Goal: Contribute content: Contribute content

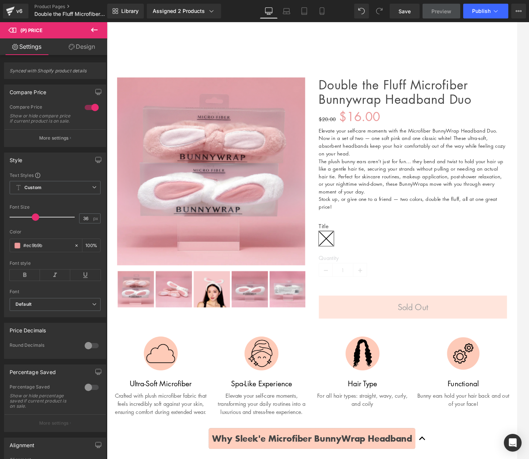
click at [93, 30] on icon at bounding box center [94, 30] width 7 height 4
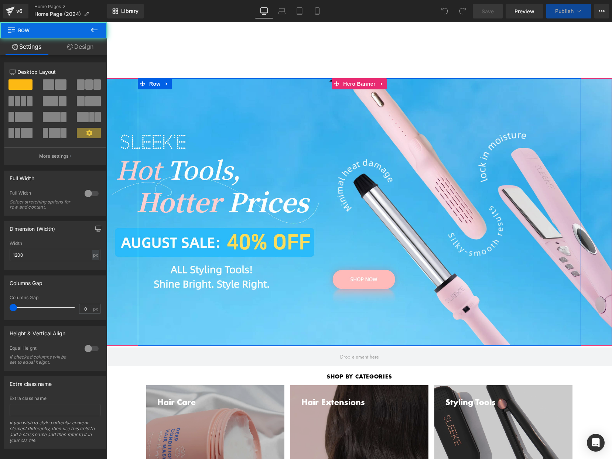
click at [266, 209] on div "Separator Row" at bounding box center [359, 212] width 443 height 268
click at [360, 82] on span "Hero Banner" at bounding box center [359, 83] width 36 height 11
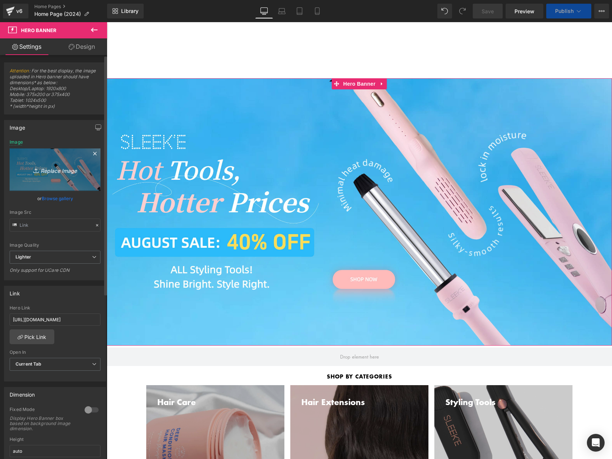
click at [60, 181] on link "Replace Image" at bounding box center [55, 170] width 91 height 42
type input "C:\fakepath\headband banner tablet.png"
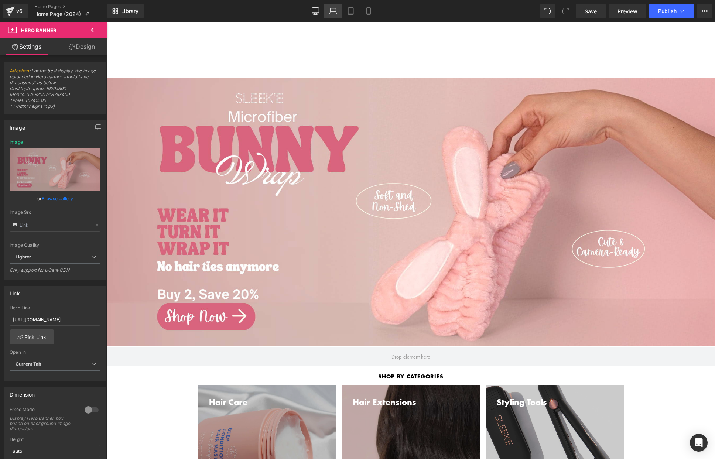
click at [334, 15] on link "Laptop" at bounding box center [333, 11] width 18 height 15
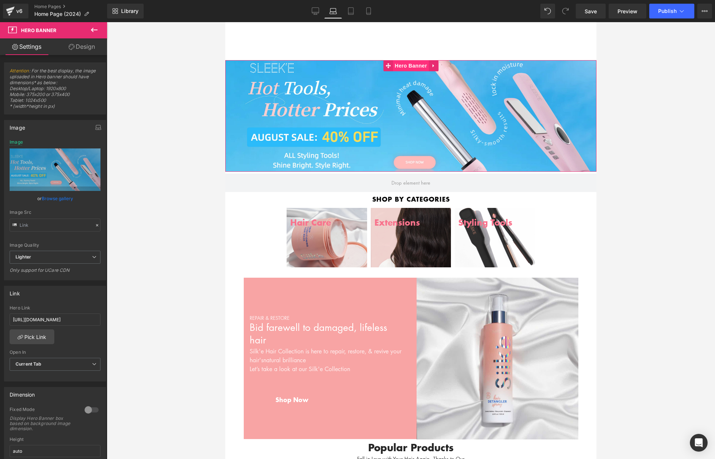
click at [406, 68] on span "Hero Banner" at bounding box center [411, 65] width 36 height 11
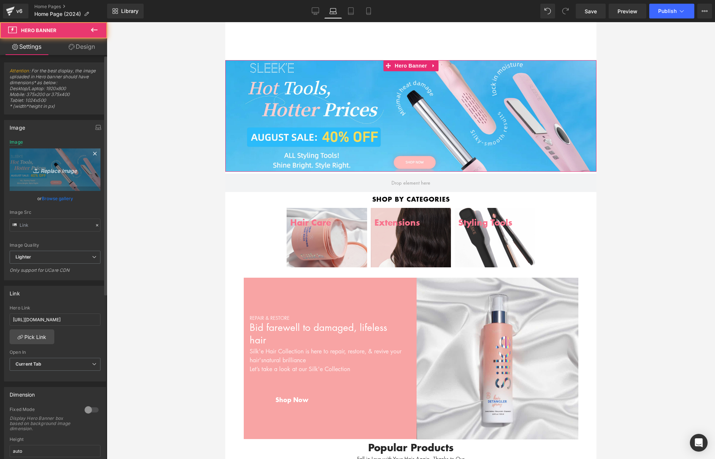
click at [56, 164] on link "Replace Image" at bounding box center [55, 170] width 91 height 42
type input "C:\fakepath\headband banner tablet.png"
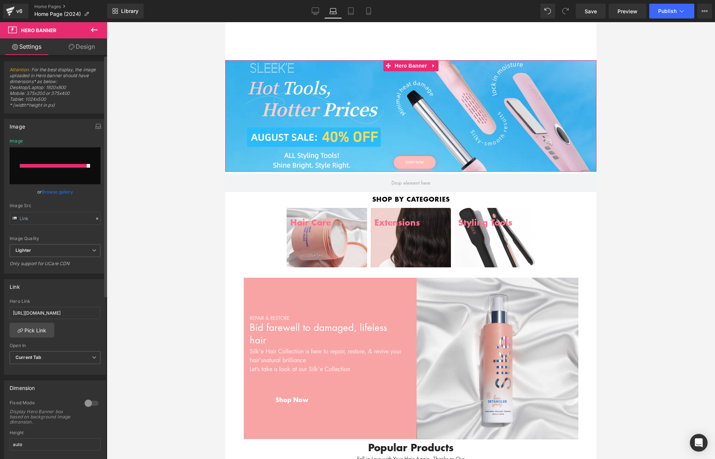
click at [46, 166] on div at bounding box center [53, 166] width 67 height 4
drag, startPoint x: 417, startPoint y: 67, endPoint x: 412, endPoint y: 61, distance: 7.6
click at [417, 67] on span "Hero Banner" at bounding box center [411, 65] width 36 height 11
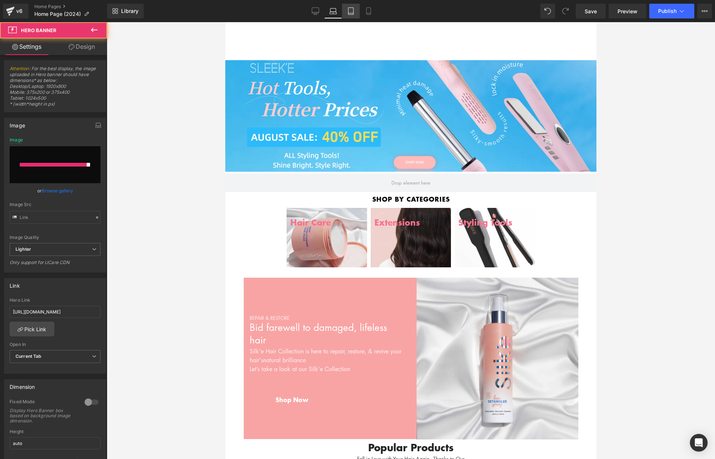
click at [353, 15] on link "Tablet" at bounding box center [351, 11] width 18 height 15
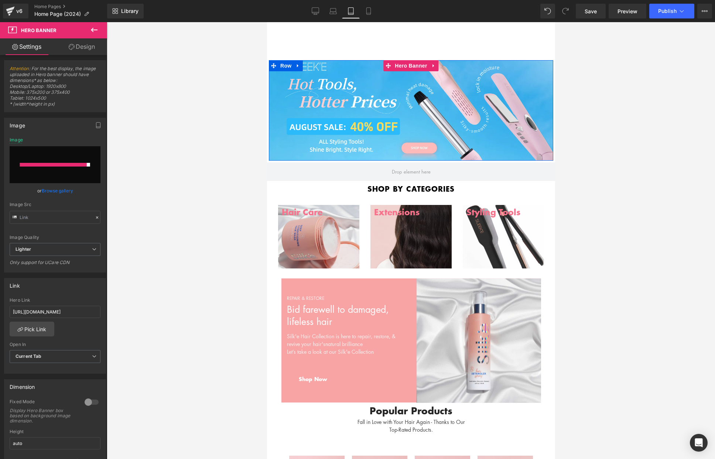
click at [387, 116] on div "Separator Row 91px" at bounding box center [411, 110] width 285 height 101
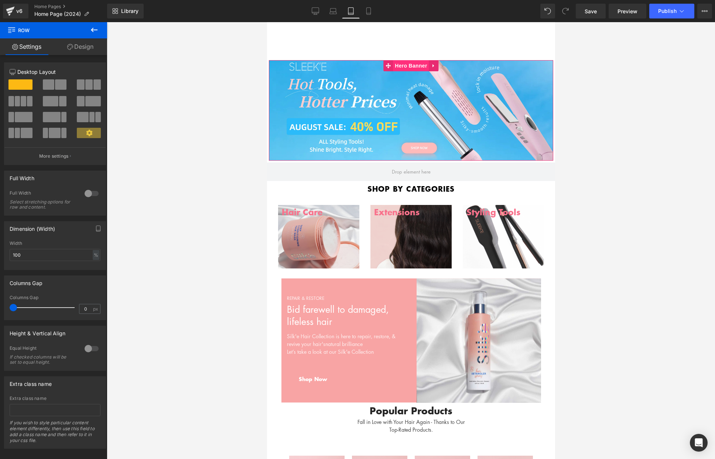
click at [415, 64] on span "Hero Banner" at bounding box center [411, 65] width 36 height 11
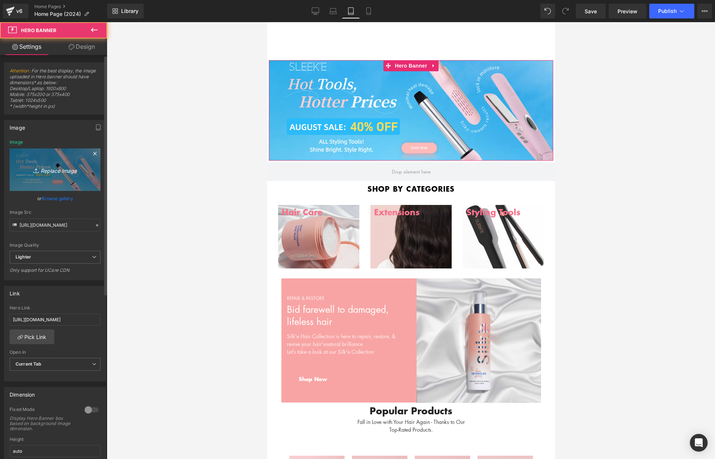
click at [69, 182] on link "Replace Image" at bounding box center [55, 170] width 91 height 42
type input "C:\fakepath\headband banner tablet.png"
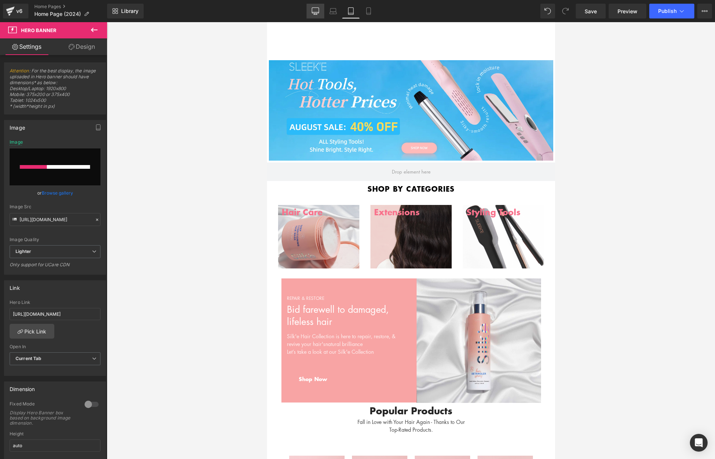
click at [313, 11] on icon at bounding box center [315, 10] width 7 height 7
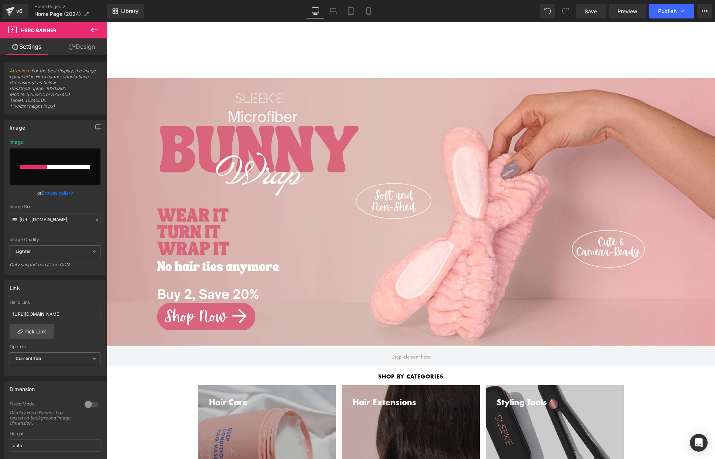
scroll to position [18, 0]
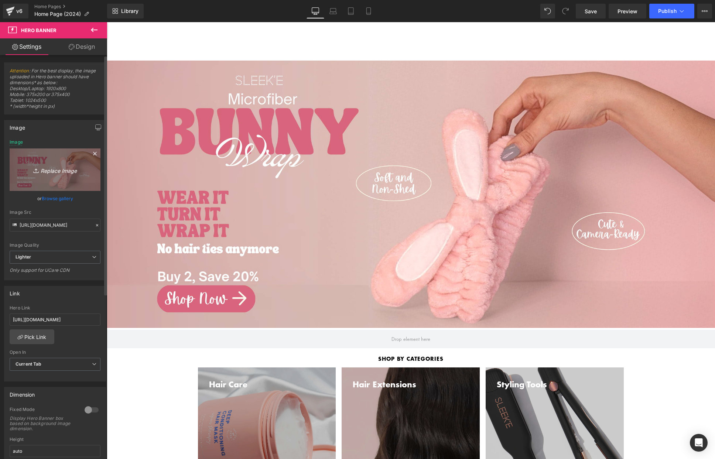
click at [57, 170] on icon "Replace Image" at bounding box center [54, 169] width 59 height 9
type input "C:\fakepath\headband banner desktop.png"
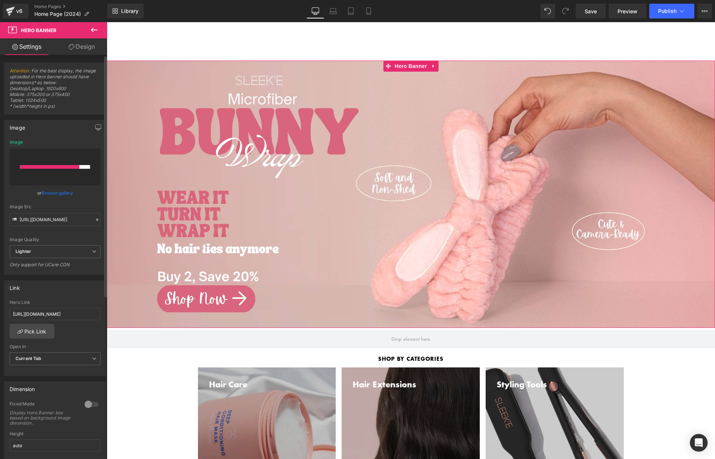
scroll to position [0, 0]
click at [324, 150] on div "Separator Row" at bounding box center [411, 195] width 443 height 268
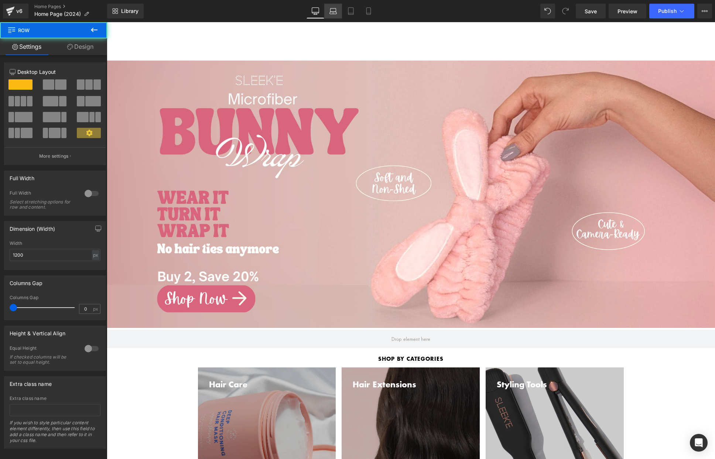
drag, startPoint x: 350, startPoint y: 14, endPoint x: 340, endPoint y: 16, distance: 10.6
click at [350, 14] on icon at bounding box center [350, 10] width 7 height 7
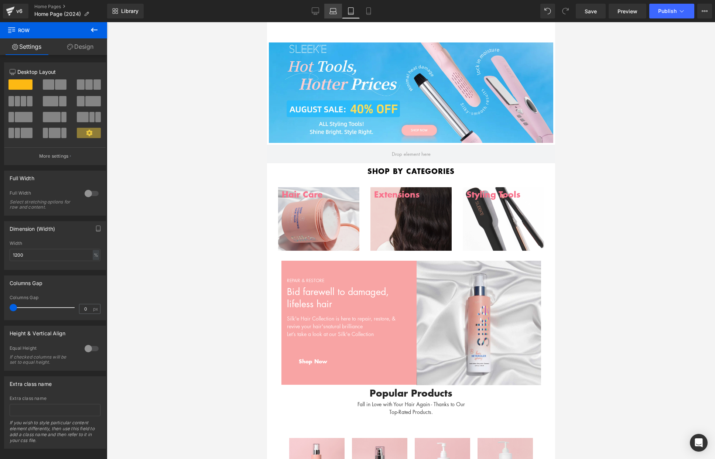
scroll to position [0, 0]
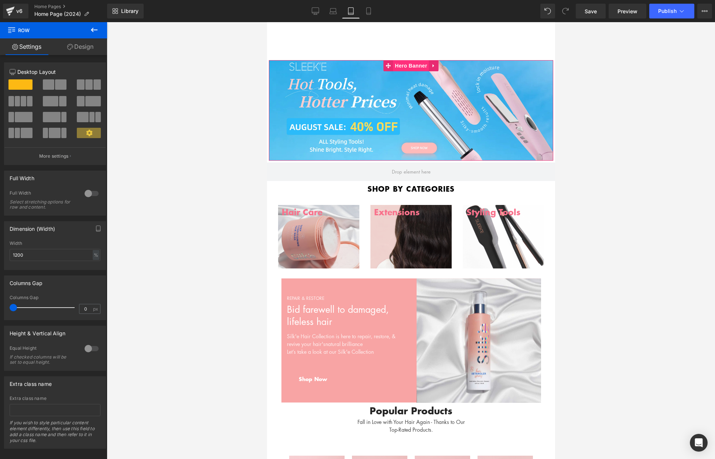
click at [411, 66] on span "Hero Banner" at bounding box center [411, 65] width 36 height 11
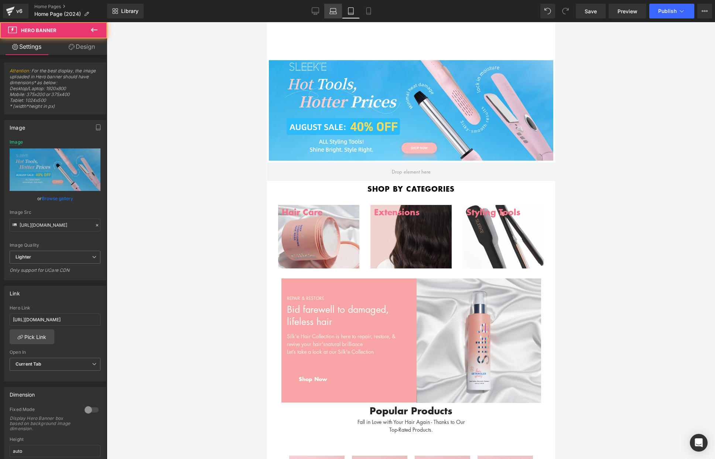
click at [327, 8] on link "Laptop" at bounding box center [333, 11] width 18 height 15
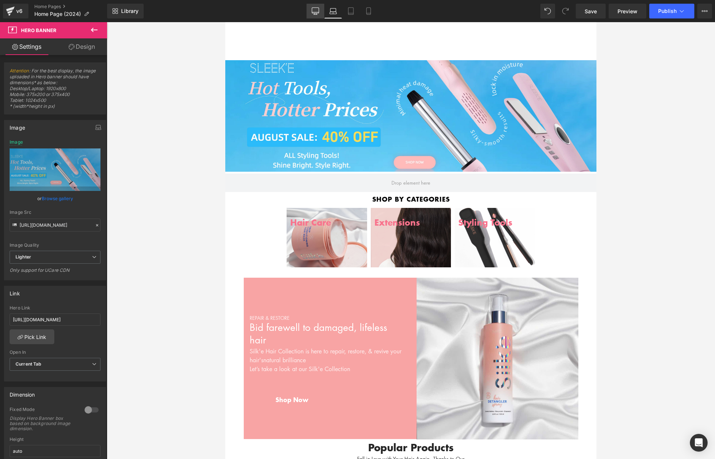
click at [316, 15] on link "Desktop" at bounding box center [316, 11] width 18 height 15
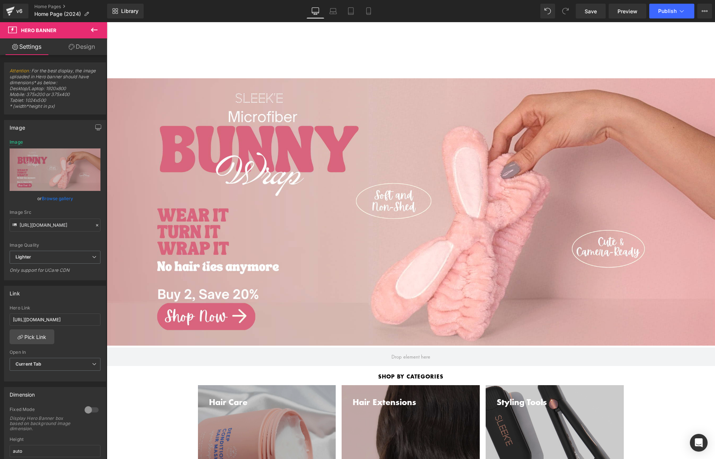
scroll to position [18, 0]
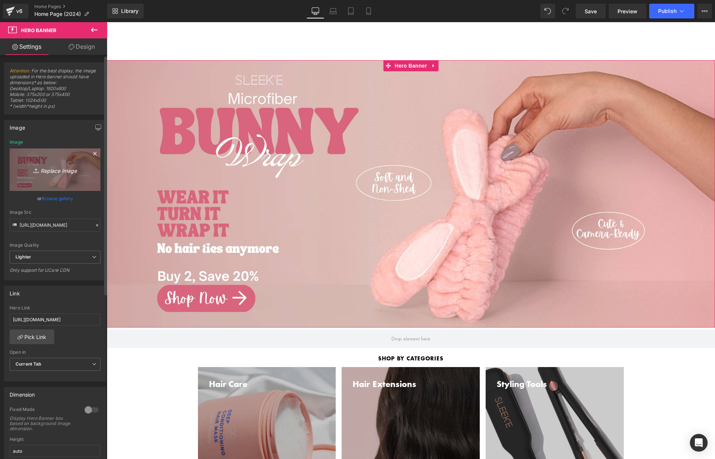
click at [50, 168] on icon "Replace Image" at bounding box center [54, 169] width 59 height 9
type input "C:\fakepath\headband banner desktop.png"
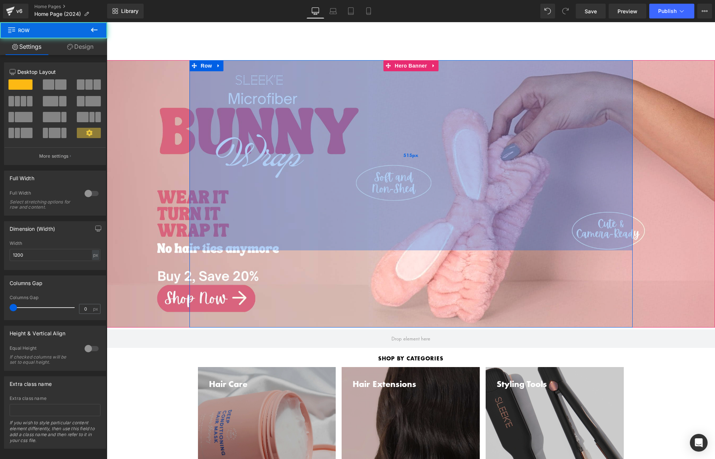
drag, startPoint x: 418, startPoint y: 26, endPoint x: 258, endPoint y: 60, distance: 163.1
click at [258, 60] on div "Separator Row 515px" at bounding box center [411, 194] width 443 height 268
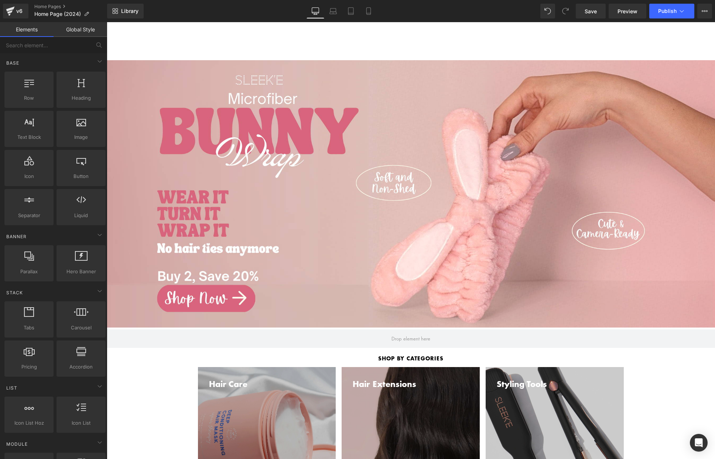
click at [411, 48] on link "Remy Hair Extensions Remy Hair Extensions" at bounding box center [417, 48] width 87 height 7
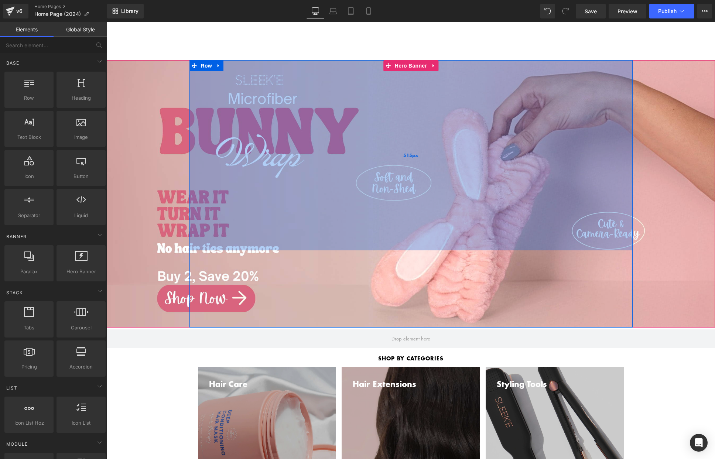
click at [329, 130] on div "515px" at bounding box center [411, 155] width 443 height 190
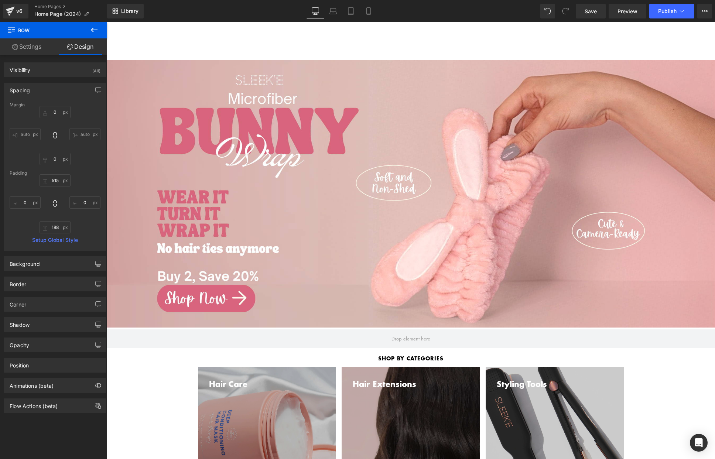
click at [321, 8] on link "Desktop" at bounding box center [316, 11] width 18 height 15
click at [407, 65] on span "Hero Banner" at bounding box center [411, 65] width 36 height 11
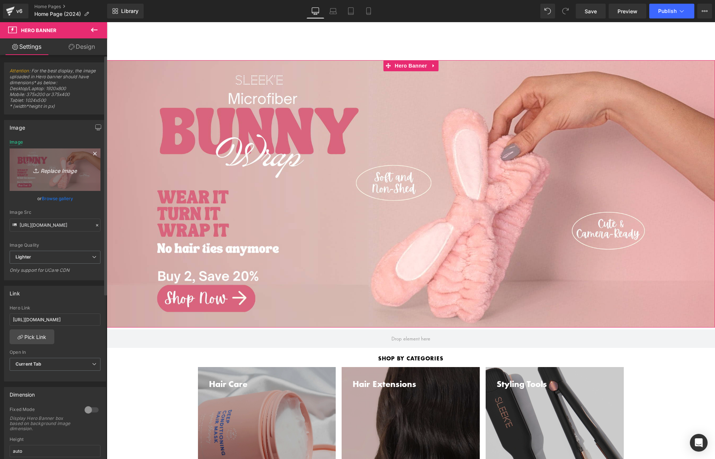
click at [45, 170] on icon "Replace Image" at bounding box center [54, 169] width 59 height 9
click at [47, 168] on icon "Replace Image" at bounding box center [54, 169] width 59 height 9
click at [49, 171] on icon "Replace Image" at bounding box center [54, 169] width 59 height 9
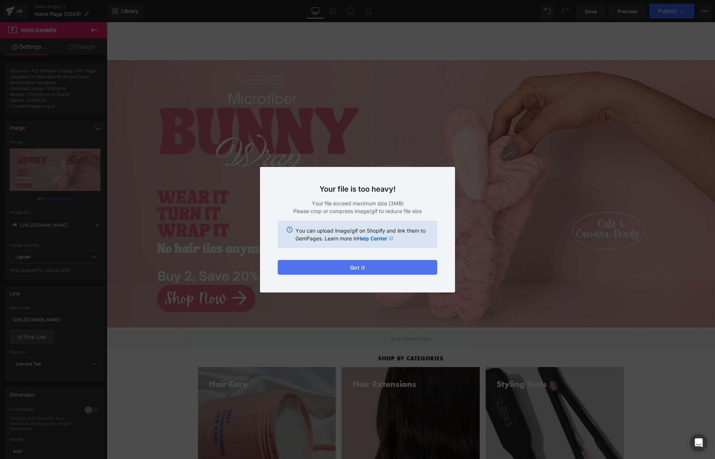
click at [359, 266] on button "Got it" at bounding box center [358, 267] width 160 height 15
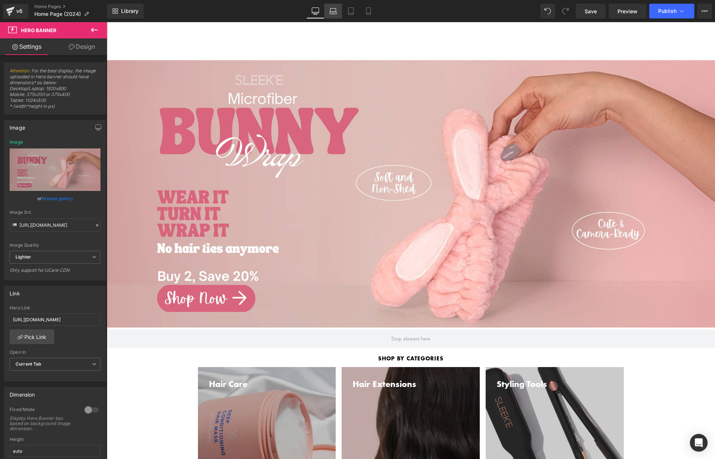
click at [330, 14] on link "Laptop" at bounding box center [333, 11] width 18 height 15
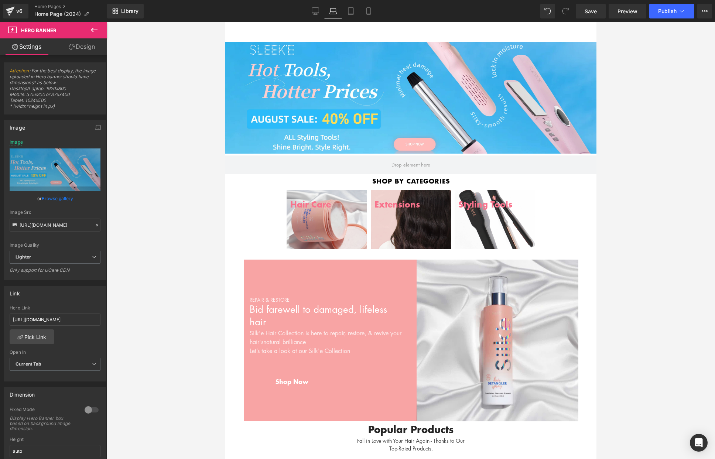
scroll to position [0, 0]
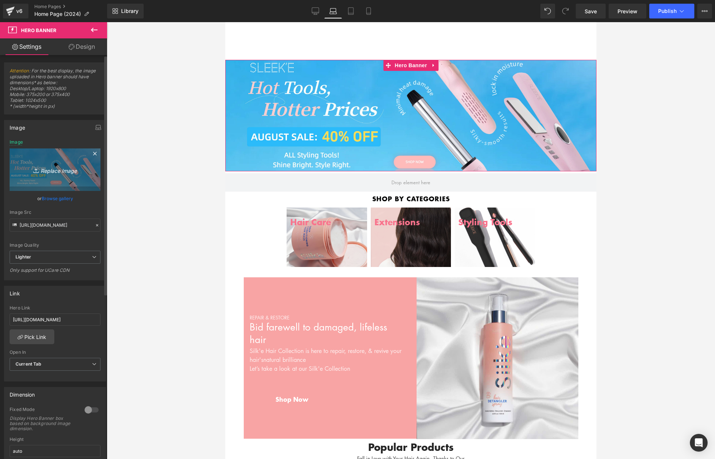
click at [71, 167] on icon "Replace Image" at bounding box center [54, 169] width 59 height 9
click at [50, 163] on link "Replace Image" at bounding box center [55, 170] width 91 height 42
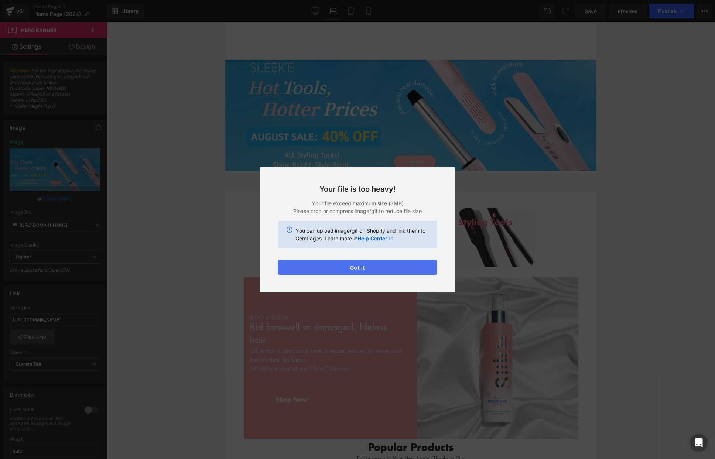
click at [381, 266] on button "Got it" at bounding box center [358, 267] width 160 height 15
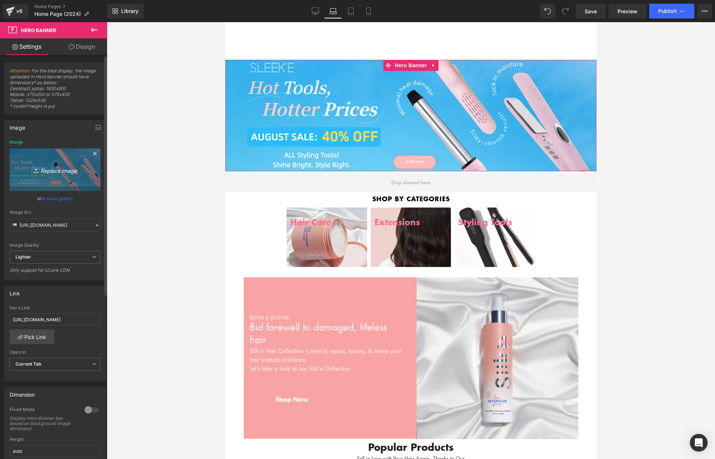
click at [72, 178] on link "Replace Image" at bounding box center [55, 170] width 91 height 42
click at [68, 160] on link "Replace Image" at bounding box center [55, 170] width 91 height 42
click at [432, 66] on icon at bounding box center [433, 65] width 5 height 6
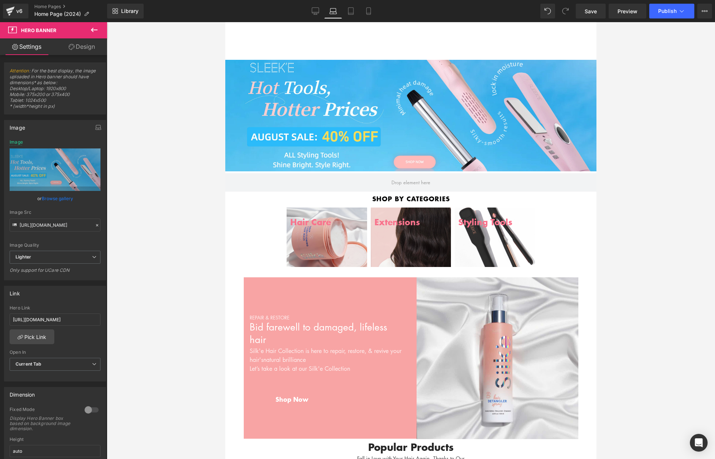
drag, startPoint x: 129, startPoint y: 158, endPoint x: 136, endPoint y: 156, distance: 6.5
click at [130, 157] on div at bounding box center [411, 240] width 609 height 437
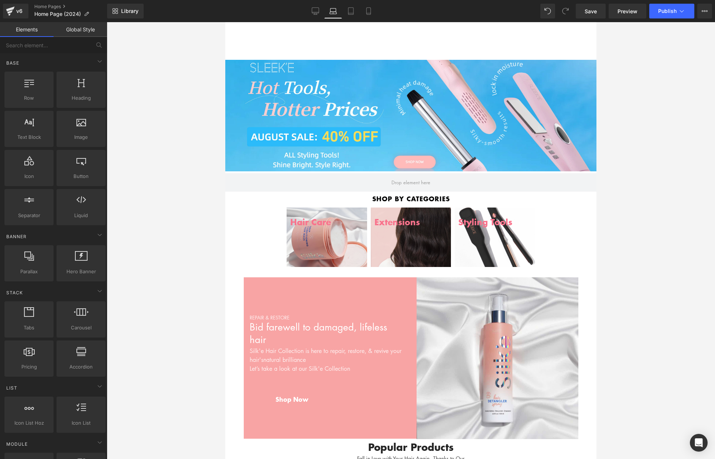
click at [323, 118] on div "Separator Row 91px" at bounding box center [410, 122] width 371 height 99
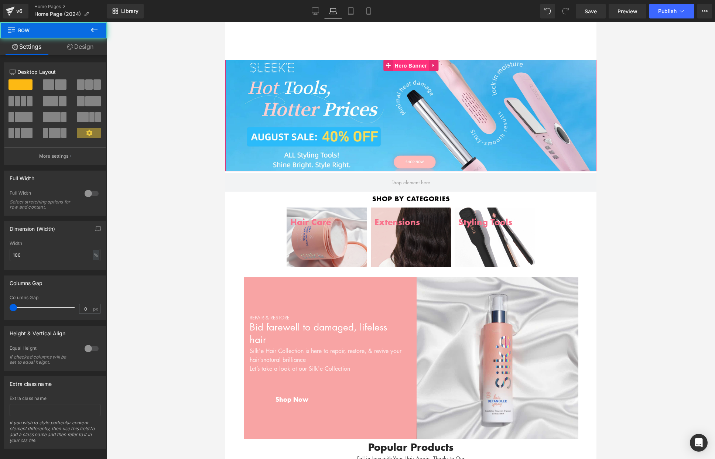
click at [401, 64] on span "Hero Banner" at bounding box center [411, 65] width 36 height 11
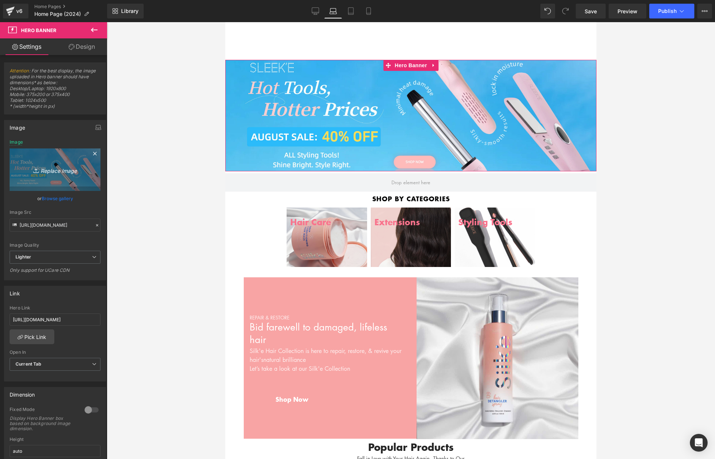
click at [38, 156] on link "Replace Image" at bounding box center [55, 170] width 91 height 42
type input "C:\fakepath\headband banner desktop 2.png"
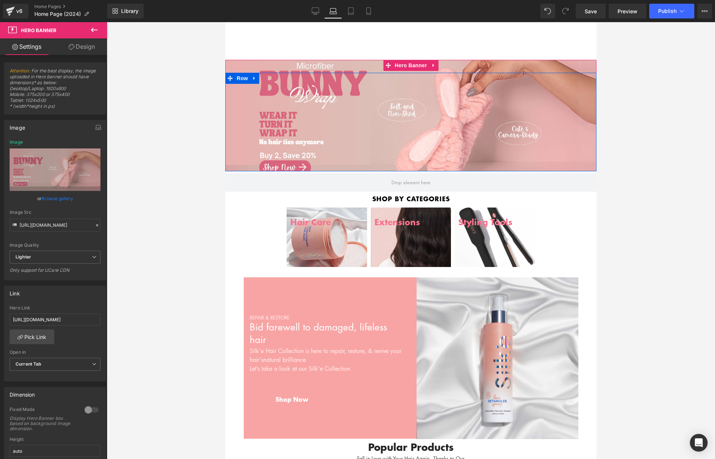
drag, startPoint x: 393, startPoint y: 124, endPoint x: 389, endPoint y: 124, distance: 3.7
click at [393, 124] on div "Separator Row" at bounding box center [410, 122] width 371 height 99
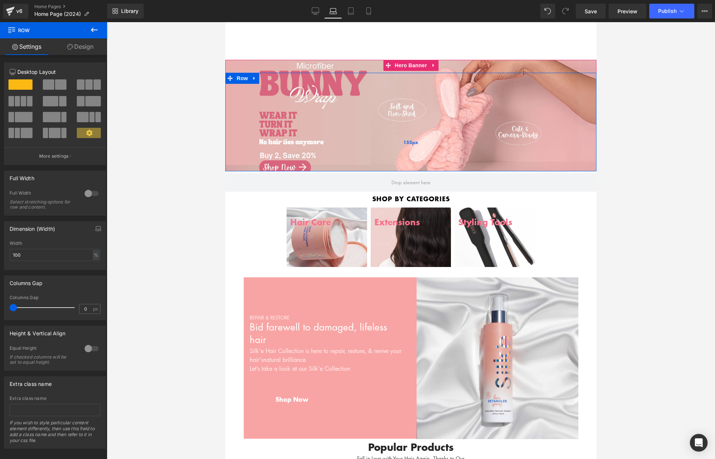
click at [386, 171] on div "155px" at bounding box center [410, 142] width 371 height 57
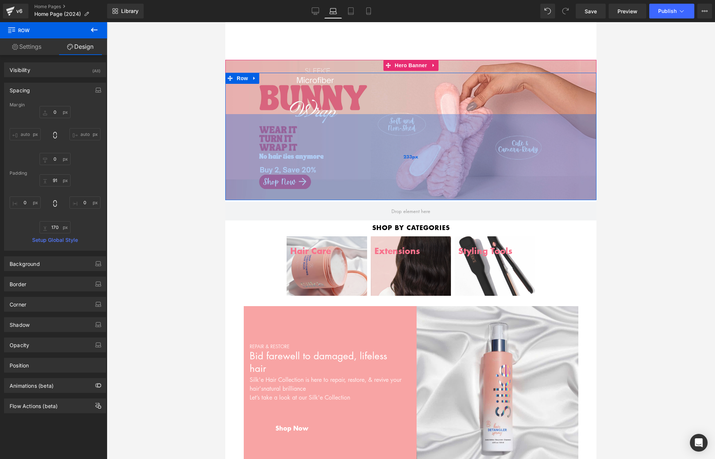
drag, startPoint x: 385, startPoint y: 176, endPoint x: 376, endPoint y: 200, distance: 25.2
click at [375, 200] on div "233px" at bounding box center [410, 157] width 371 height 86
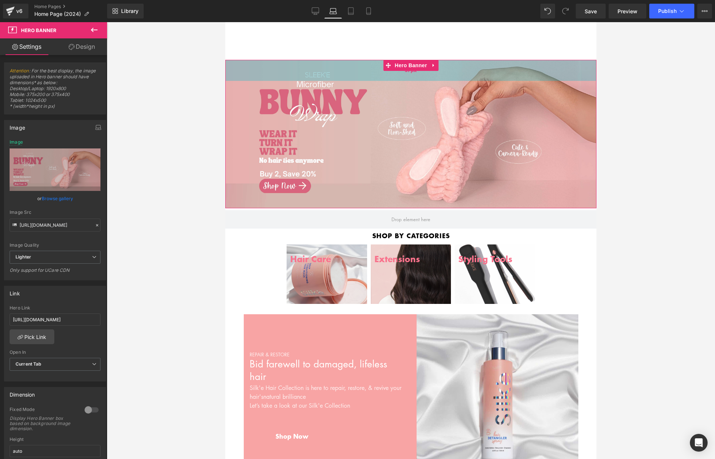
drag, startPoint x: 375, startPoint y: 62, endPoint x: 307, endPoint y: 78, distance: 69.6
click at [377, 70] on div "57px" at bounding box center [410, 70] width 371 height 21
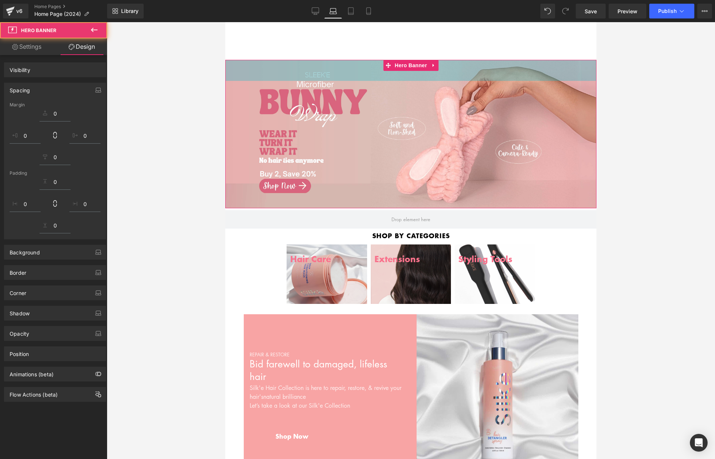
click at [162, 100] on div at bounding box center [411, 240] width 609 height 437
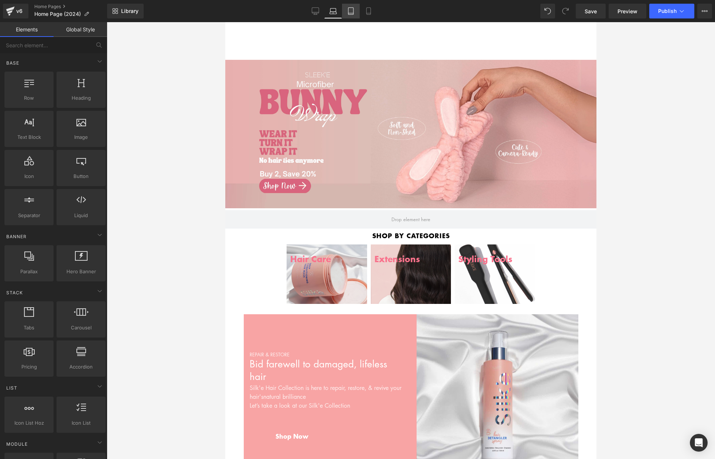
click at [347, 16] on link "Tablet" at bounding box center [351, 11] width 18 height 15
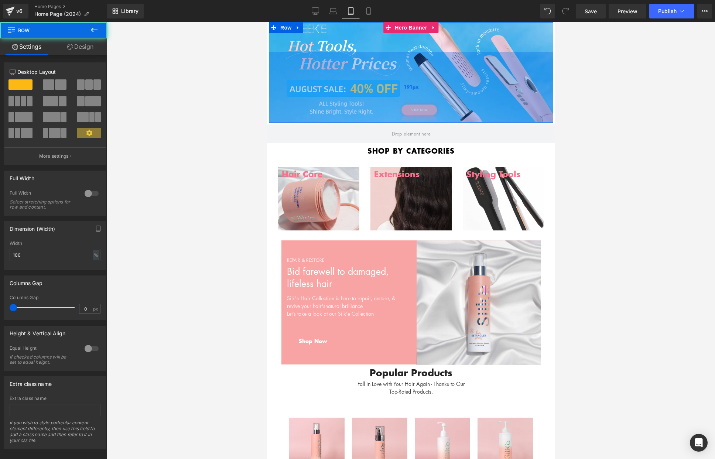
click at [348, 85] on div "191px" at bounding box center [411, 87] width 285 height 71
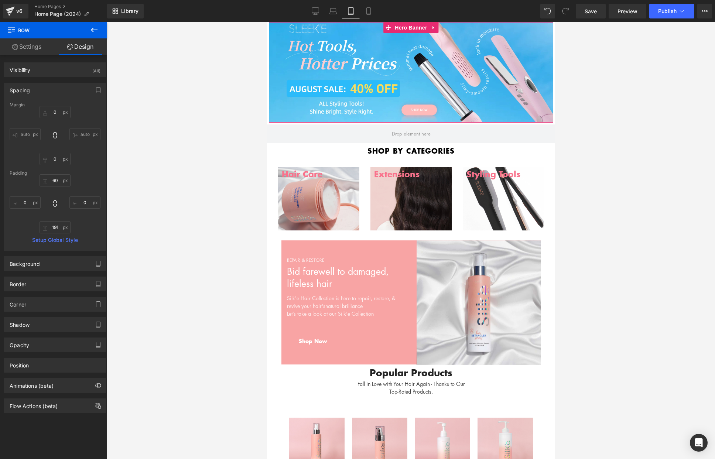
click at [410, 27] on span "Hero Banner" at bounding box center [411, 27] width 36 height 11
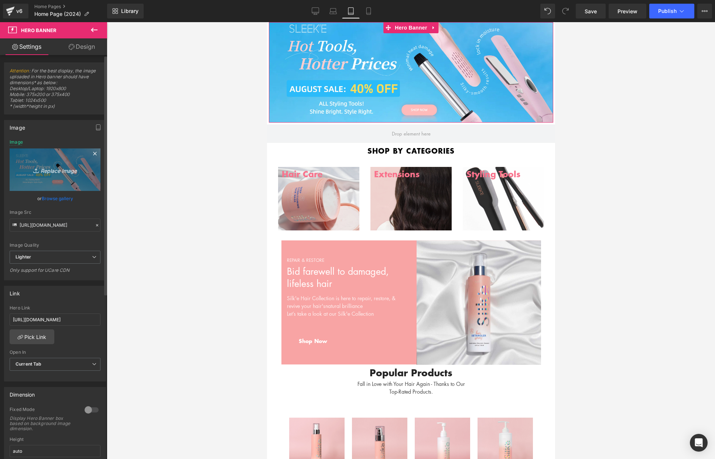
click at [54, 165] on icon "Replace Image" at bounding box center [54, 169] width 59 height 9
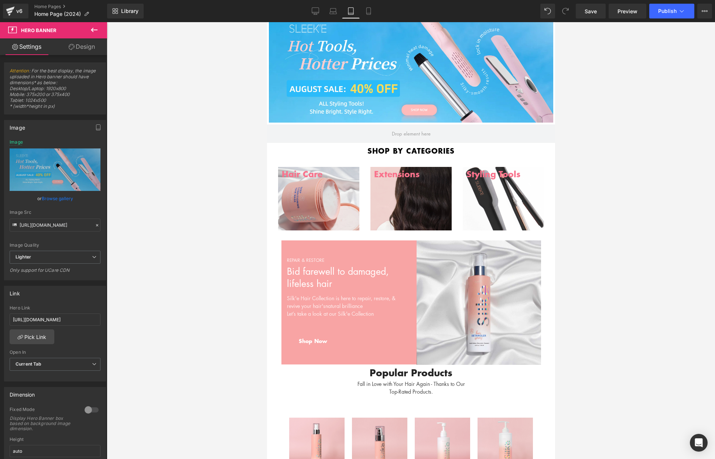
type input "C:\fakepath\headband banner tablet.png"
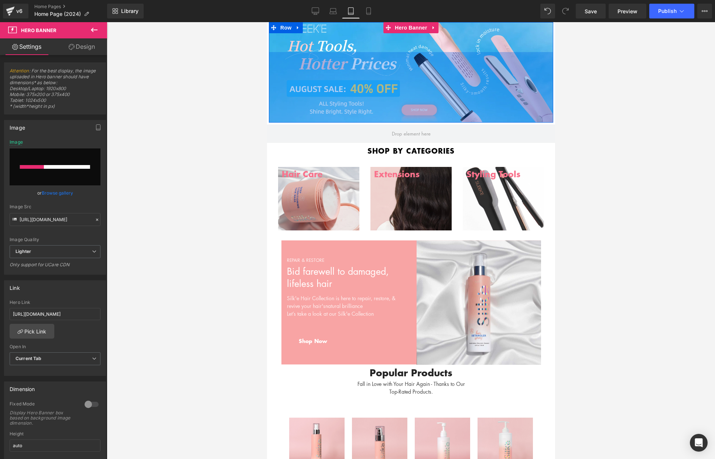
scroll to position [0, 0]
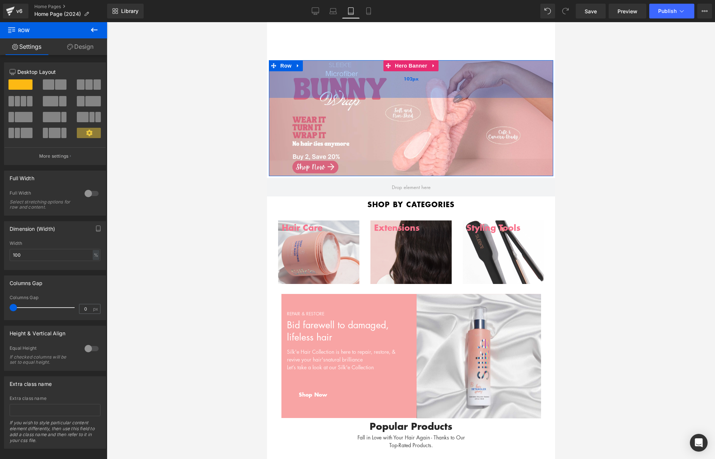
drag, startPoint x: 441, startPoint y: 61, endPoint x: 438, endPoint y: 83, distance: 22.4
click at [444, 76] on div "102px" at bounding box center [411, 79] width 285 height 38
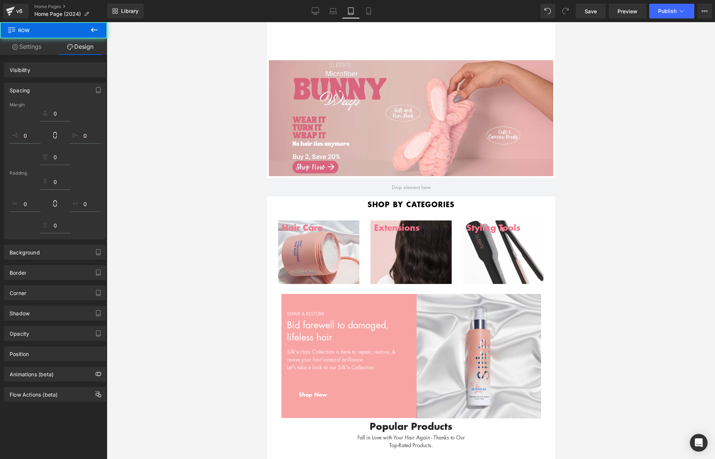
click at [224, 143] on div at bounding box center [411, 240] width 609 height 437
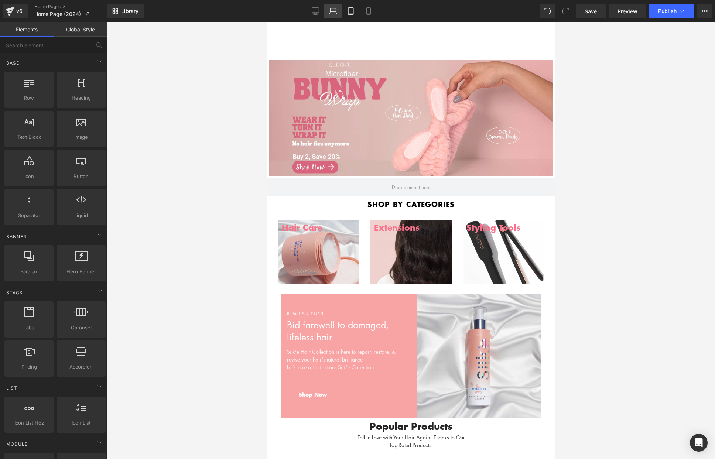
click at [331, 10] on icon at bounding box center [334, 9] width 6 height 3
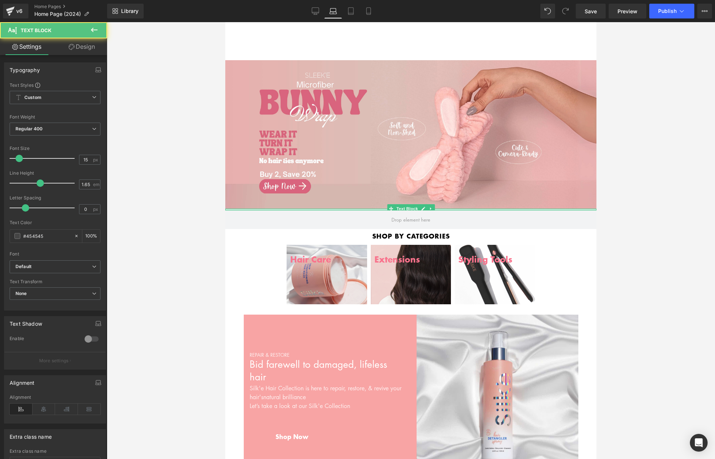
drag, startPoint x: 383, startPoint y: 209, endPoint x: 374, endPoint y: 208, distance: 9.7
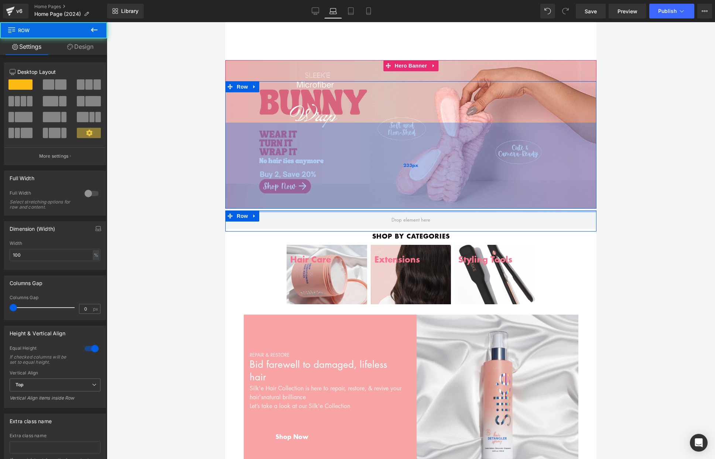
drag, startPoint x: 376, startPoint y: 210, endPoint x: 363, endPoint y: 193, distance: 22.2
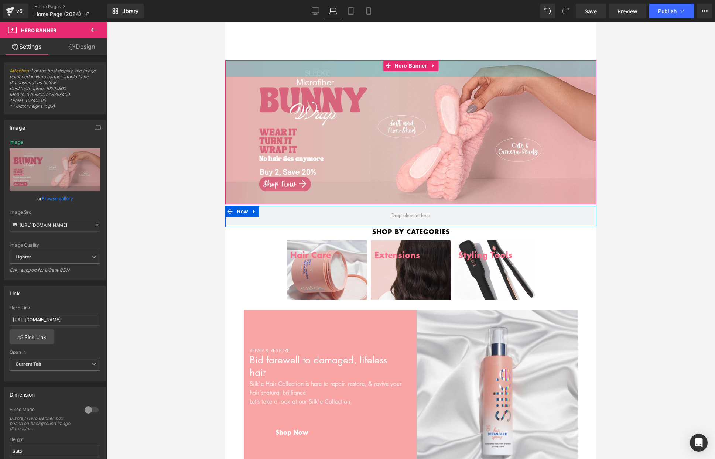
drag, startPoint x: 370, startPoint y: 60, endPoint x: 354, endPoint y: 74, distance: 21.0
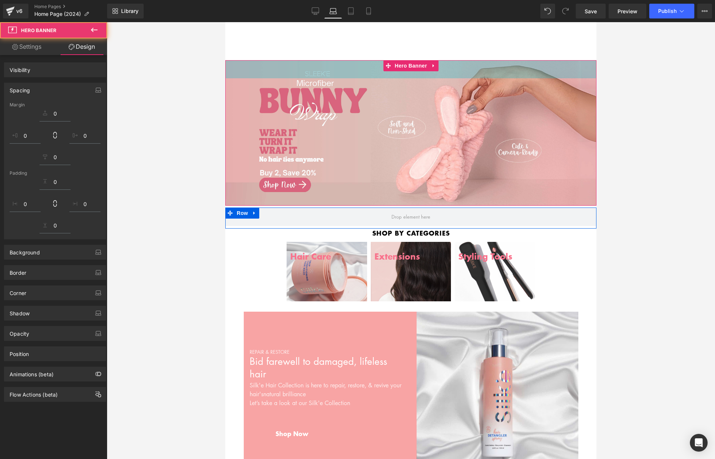
click at [171, 132] on div at bounding box center [411, 240] width 609 height 437
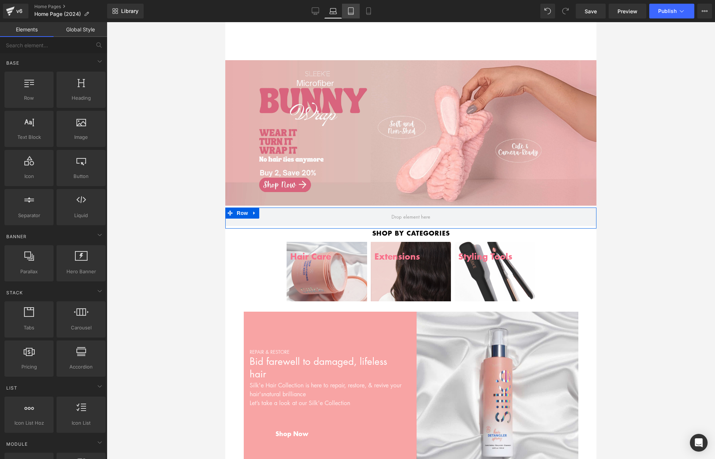
click at [352, 13] on icon at bounding box center [350, 10] width 7 height 7
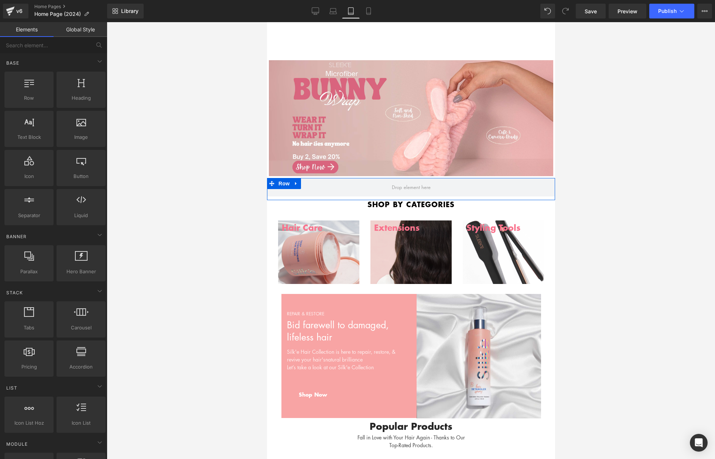
click at [210, 128] on div at bounding box center [411, 240] width 609 height 437
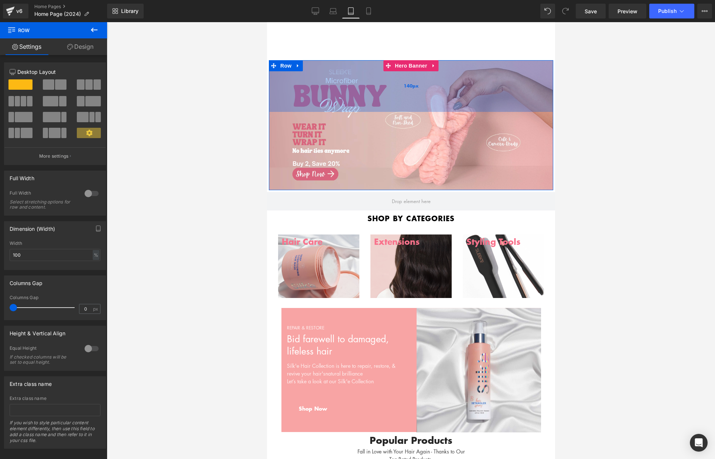
drag, startPoint x: 445, startPoint y: 60, endPoint x: 446, endPoint y: 74, distance: 14.1
click at [446, 74] on div "140px" at bounding box center [411, 86] width 285 height 52
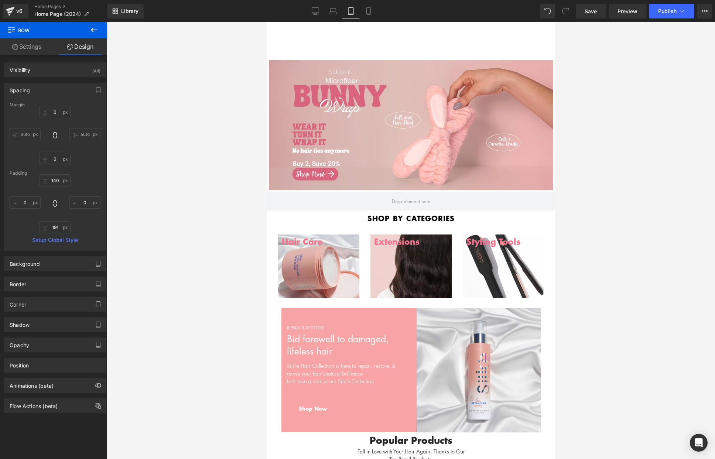
click at [528, 104] on div at bounding box center [411, 240] width 609 height 437
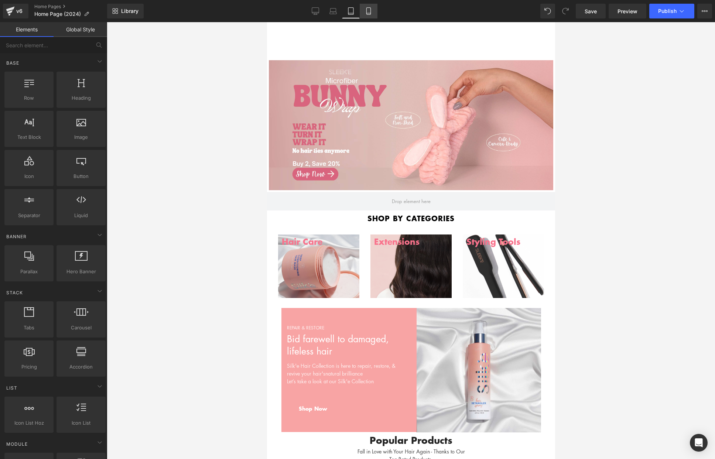
click at [374, 10] on link "Mobile" at bounding box center [369, 11] width 18 height 15
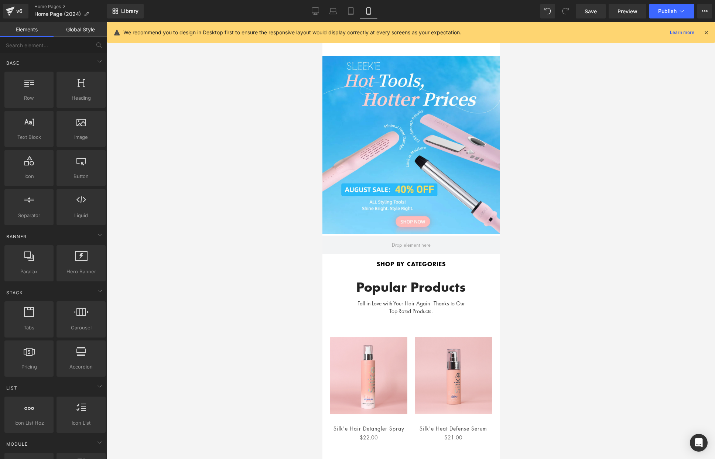
scroll to position [34, 0]
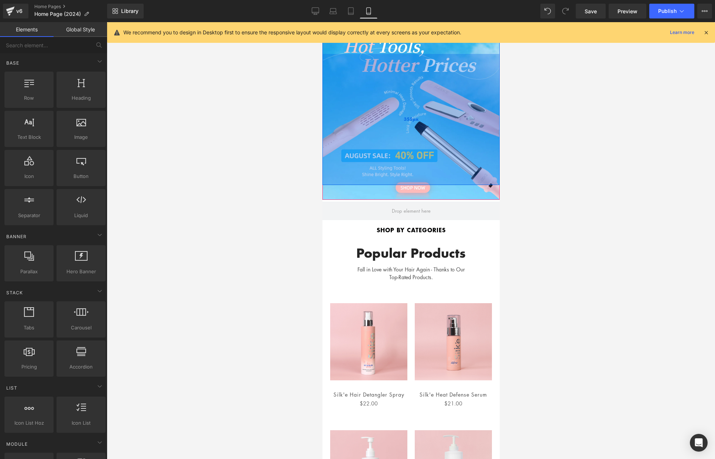
click at [394, 118] on div "355px" at bounding box center [410, 119] width 177 height 131
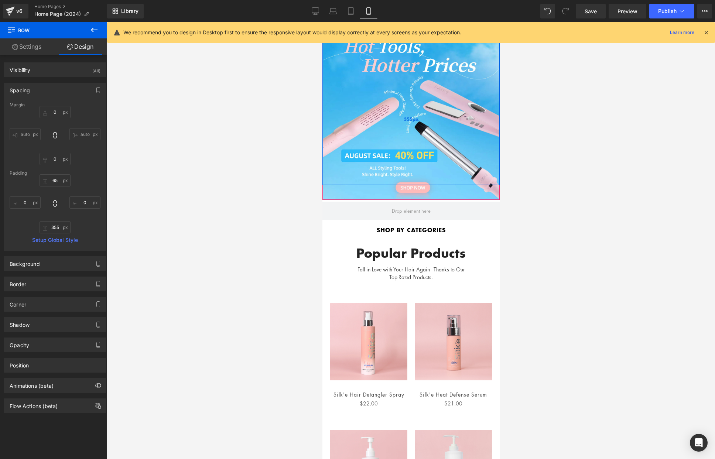
click at [395, 111] on div "355px" at bounding box center [410, 119] width 177 height 131
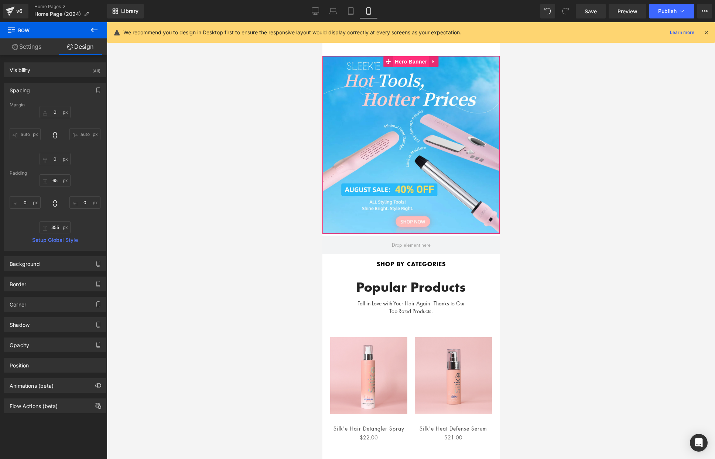
click at [406, 64] on span "Hero Banner" at bounding box center [411, 61] width 36 height 11
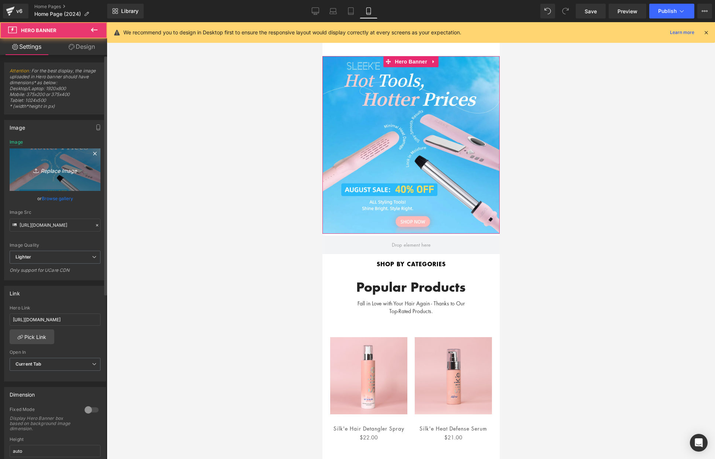
click at [59, 171] on icon "Replace Image" at bounding box center [54, 169] width 59 height 9
type input "C:\fakepath\headband banner.png"
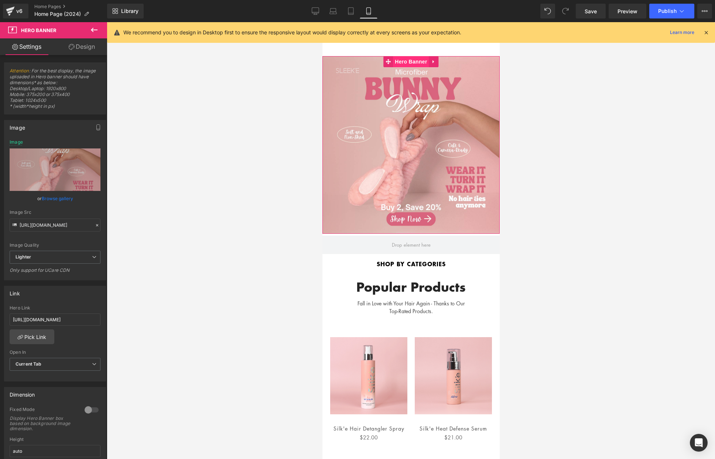
click at [393, 59] on span "Hero Banner" at bounding box center [411, 61] width 36 height 11
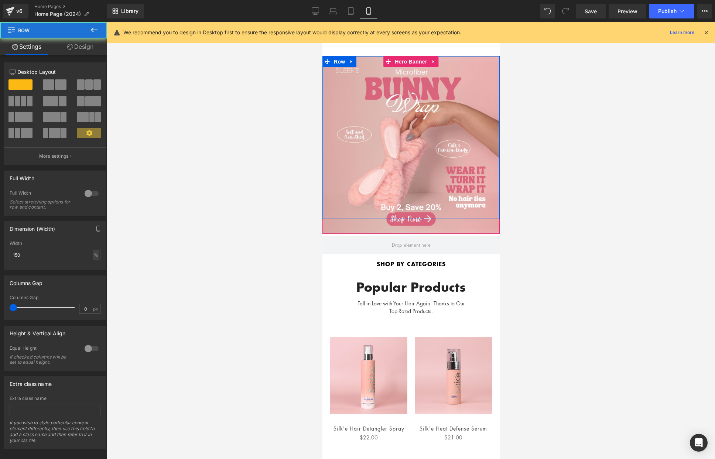
click at [366, 58] on div "Separator Row" at bounding box center [410, 137] width 177 height 163
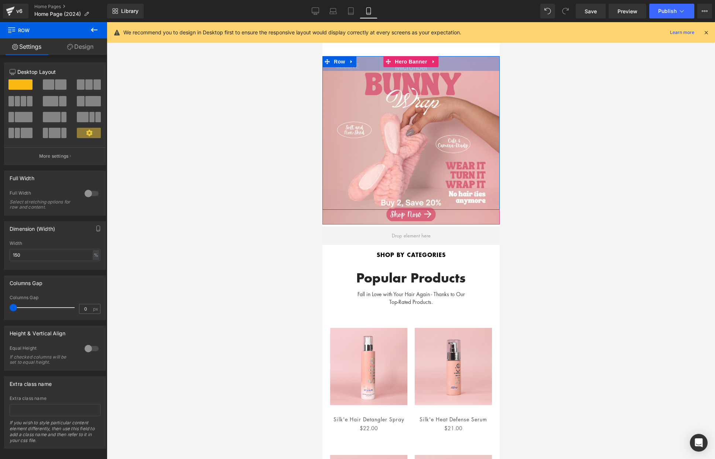
drag, startPoint x: 372, startPoint y: 58, endPoint x: 373, endPoint y: 48, distance: 10.0
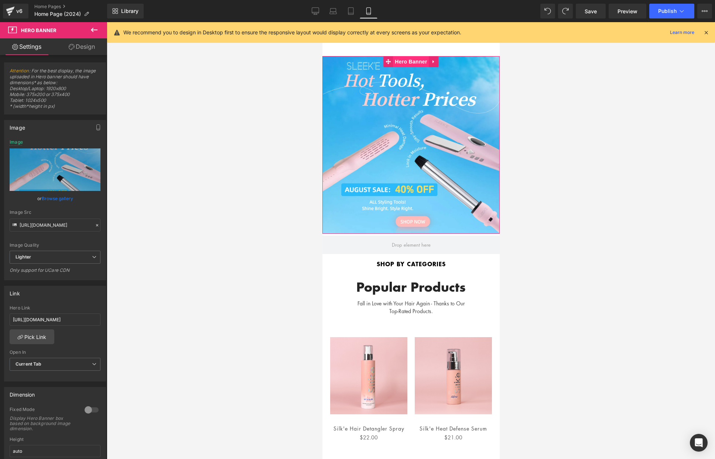
drag, startPoint x: 398, startPoint y: 58, endPoint x: 394, endPoint y: 58, distance: 4.1
click at [398, 58] on span "Hero Banner" at bounding box center [411, 61] width 36 height 11
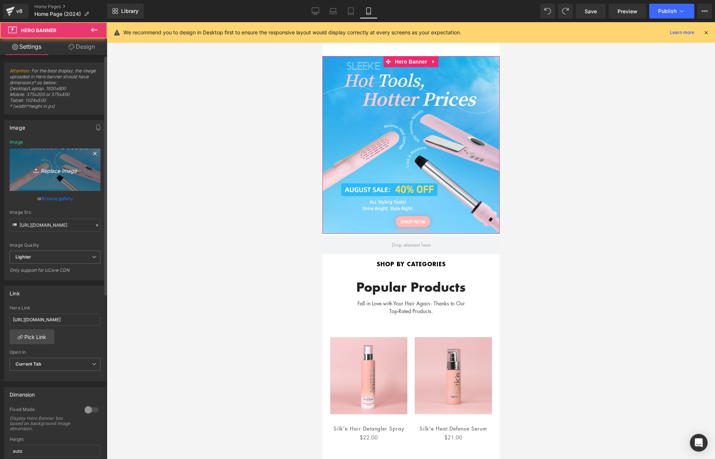
click at [56, 160] on link "Replace Image" at bounding box center [55, 170] width 91 height 42
type input "C:\fakepath\headband banner.png"
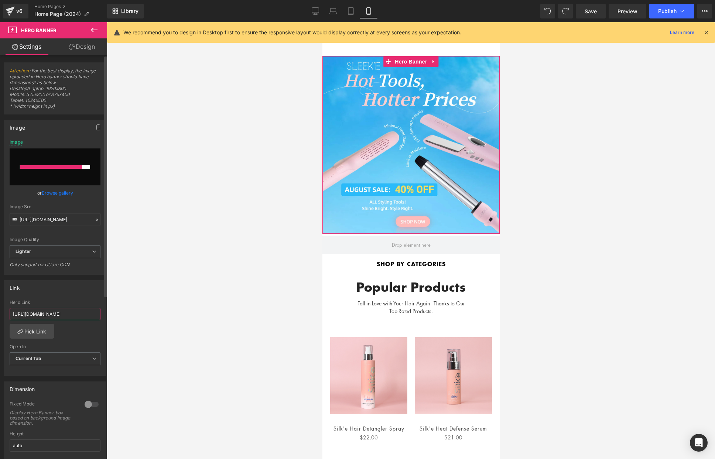
click at [59, 312] on input "https://sleekehair.com/collections/styling-tools" at bounding box center [55, 314] width 91 height 12
paste input "products/double-the-fluff-microfiber-bunnywrap-headband-duo"
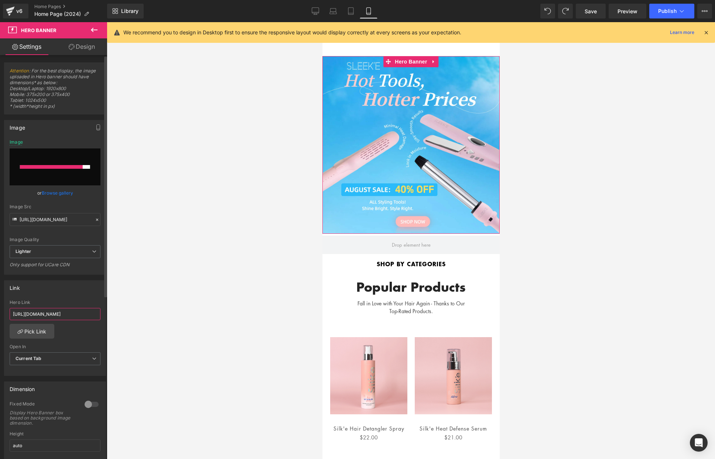
type input "https://sleekehair.com/products/double-the-fluff-microfiber-bunnywrap-headband-…"
click at [74, 296] on div "Link https://sleekehair.com/collections/styling-tools Hero Link https://sleekeh…" at bounding box center [55, 328] width 102 height 96
click at [528, 32] on icon at bounding box center [706, 32] width 7 height 7
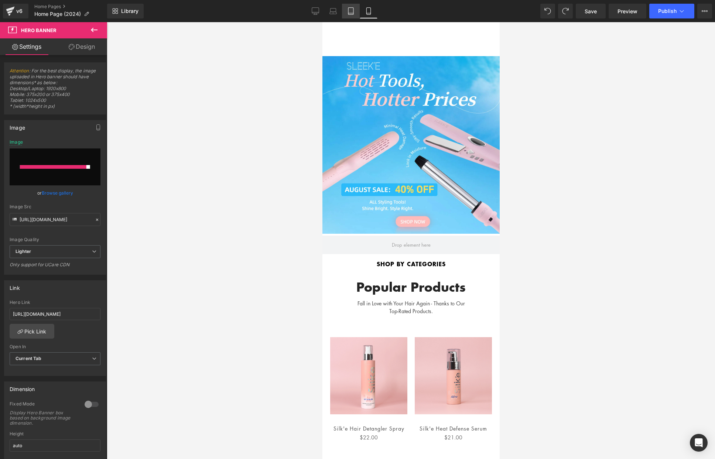
click at [354, 12] on icon at bounding box center [350, 10] width 7 height 7
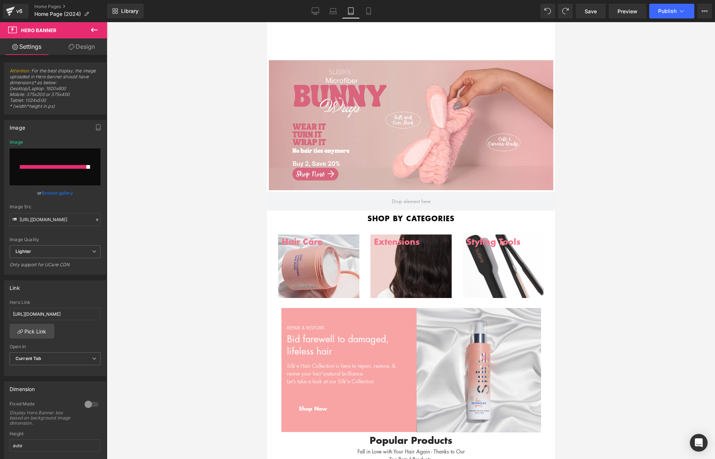
scroll to position [4, 0]
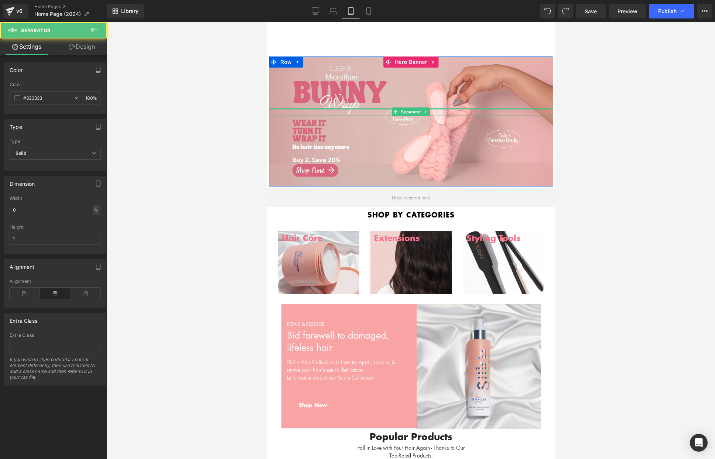
click at [362, 109] on div at bounding box center [411, 109] width 285 height 2
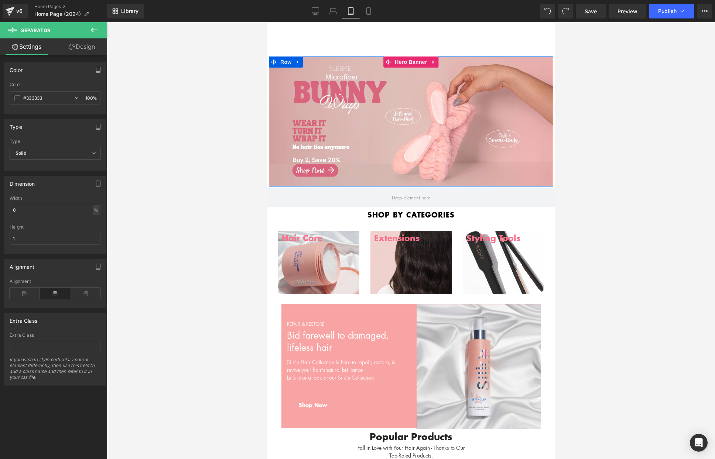
click at [322, 150] on div "Separator Row" at bounding box center [411, 122] width 285 height 130
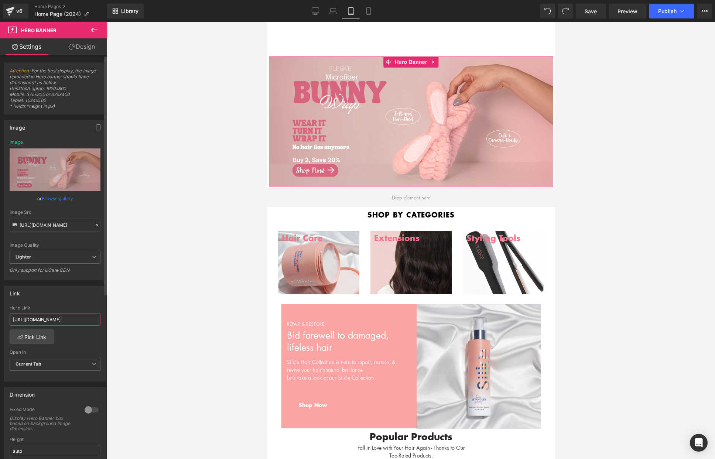
click at [67, 317] on input "https://sleekehair.com/products/double-the-fluff-microfiber-bunnywrap-headband-…" at bounding box center [55, 320] width 91 height 12
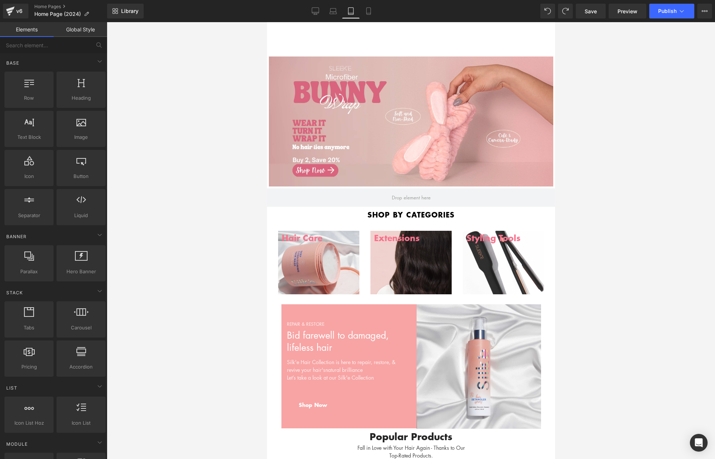
click at [156, 292] on div at bounding box center [411, 240] width 609 height 437
click at [331, 11] on icon at bounding box center [334, 9] width 6 height 3
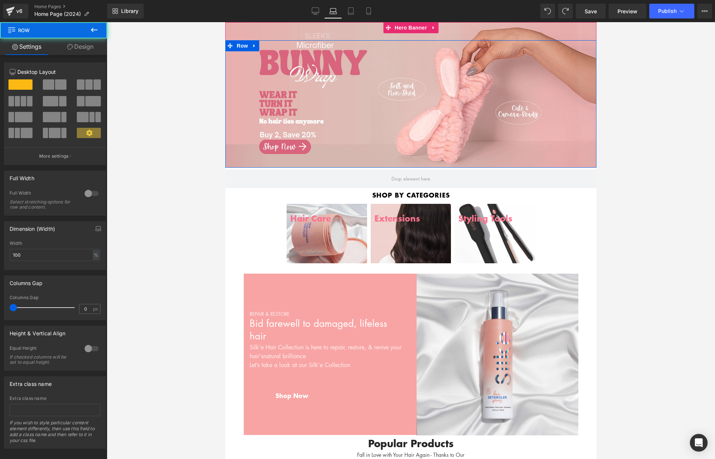
click at [315, 99] on div "Separator Row 91px" at bounding box center [410, 103] width 371 height 127
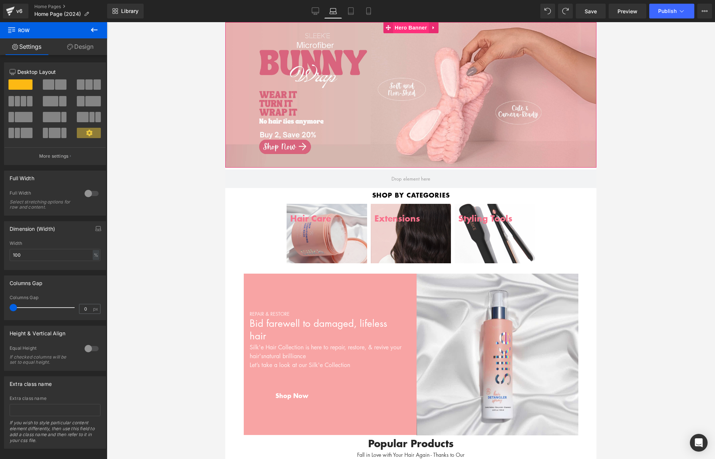
click at [406, 29] on span "Hero Banner" at bounding box center [411, 27] width 36 height 11
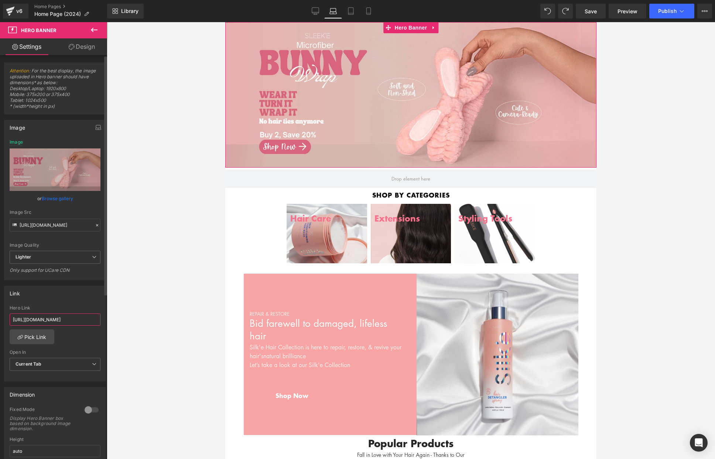
click at [75, 319] on input "https://sleekehair.com/products/double-the-fluff-microfiber-bunnywrap-headband-…" at bounding box center [55, 320] width 91 height 12
click at [88, 320] on input "https://sleekehair.com/products/double-the-fluff-microfiber-bunnywrap-headband-…" at bounding box center [55, 320] width 91 height 12
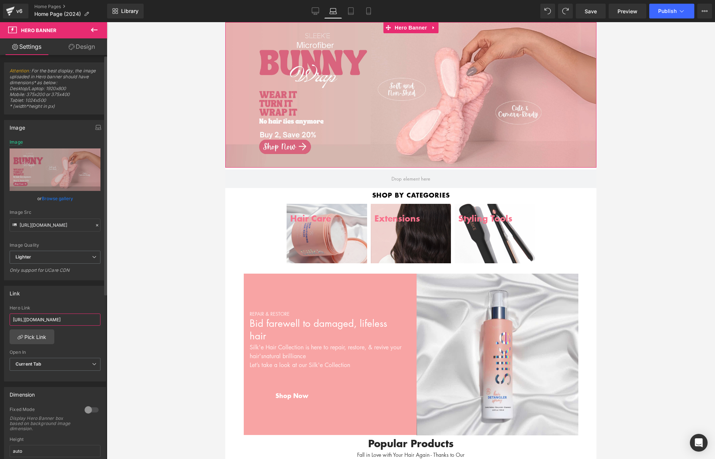
click at [104, 321] on div "Attention : For the best display, the image uploaded in Hero banner should have…" at bounding box center [53, 259] width 107 height 408
click at [84, 302] on div "Link https://sleekehair.com/products/double-the-fluff-microfiber-bunnywrap-head…" at bounding box center [55, 334] width 102 height 96
click at [308, 13] on link "Desktop" at bounding box center [316, 11] width 18 height 15
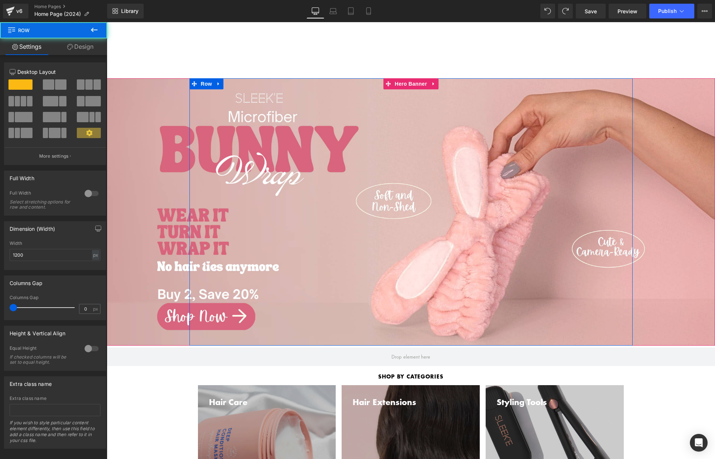
drag, startPoint x: 350, startPoint y: 176, endPoint x: 350, endPoint y: 171, distance: 4.8
click at [349, 175] on div "Separator Row 91px 233px" at bounding box center [411, 212] width 443 height 268
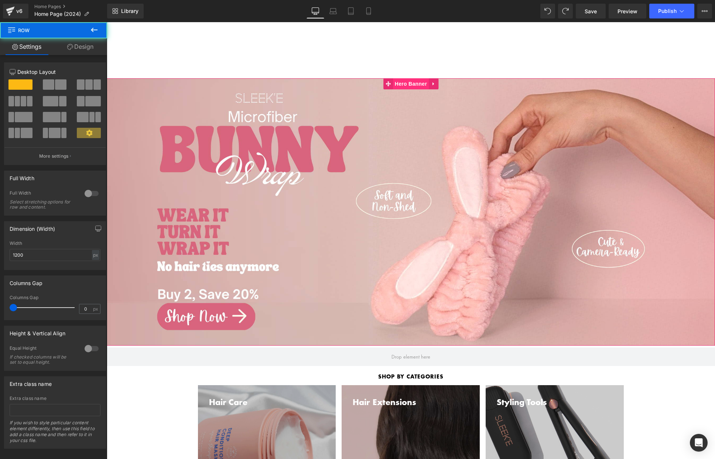
click at [401, 85] on span "Hero Banner" at bounding box center [411, 83] width 36 height 11
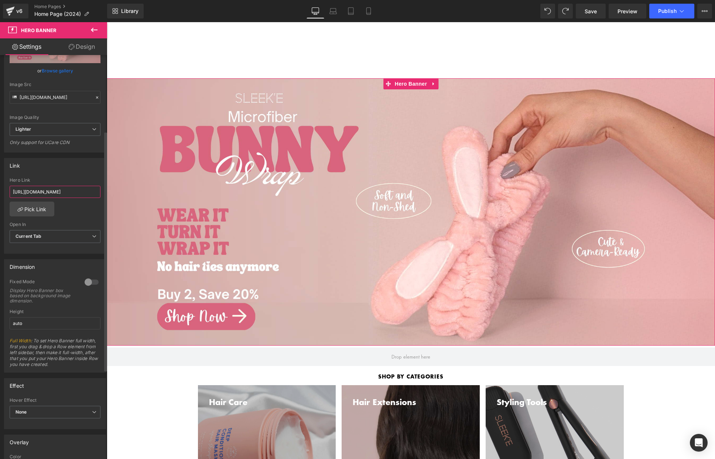
scroll to position [0, 103]
drag, startPoint x: 55, startPoint y: 191, endPoint x: 82, endPoint y: 183, distance: 28.5
click at [100, 194] on div "https://sleekehair.com/products/double-the-fluff-microfiber-bunnywrap-headband-…" at bounding box center [54, 216] width 101 height 76
click at [82, 178] on div "Hero Link" at bounding box center [55, 180] width 91 height 5
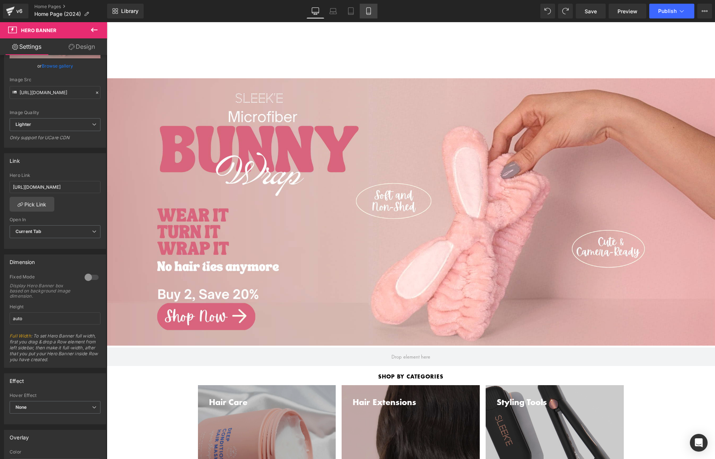
click at [370, 9] on icon at bounding box center [368, 10] width 7 height 7
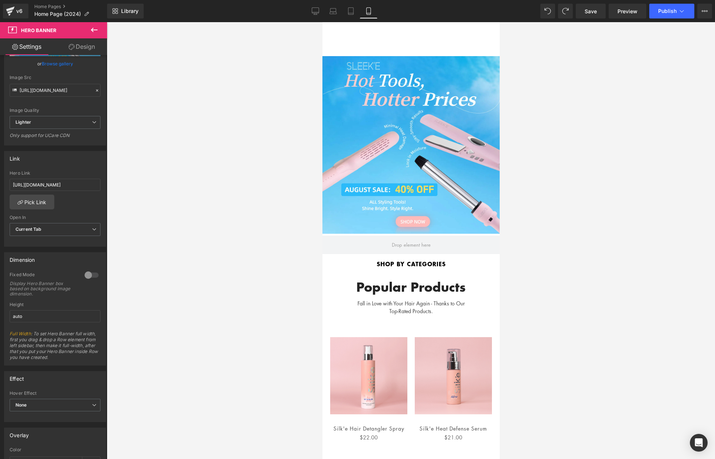
scroll to position [136, 0]
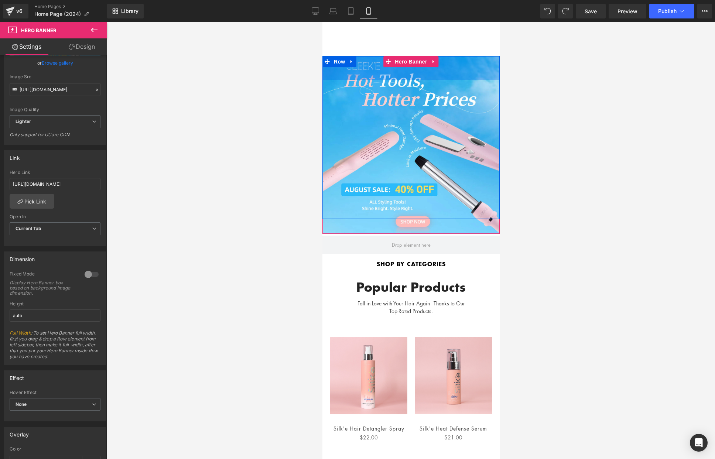
click at [388, 116] on div "Separator Row 65px 233px" at bounding box center [410, 137] width 177 height 163
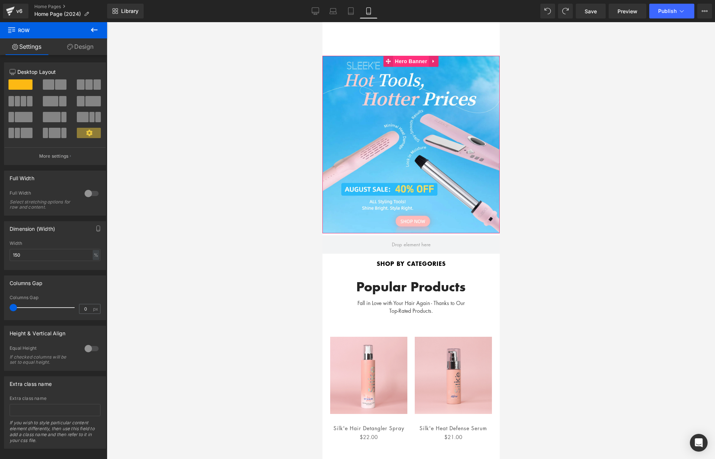
scroll to position [0, 0]
click at [404, 58] on span "Hero Banner" at bounding box center [411, 61] width 36 height 11
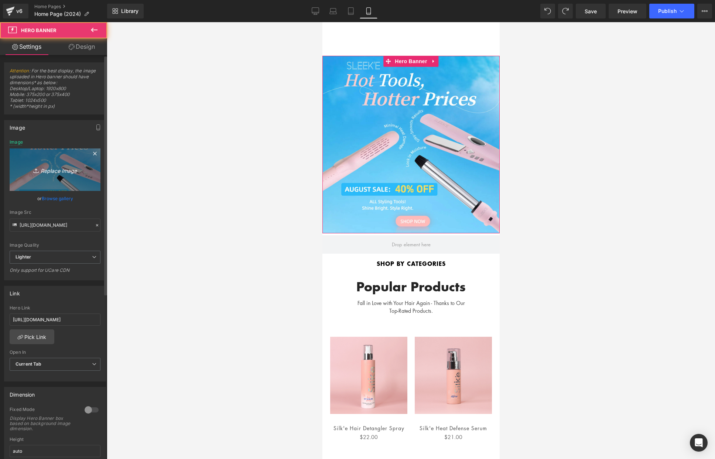
click at [62, 163] on link "Replace Image" at bounding box center [55, 170] width 91 height 42
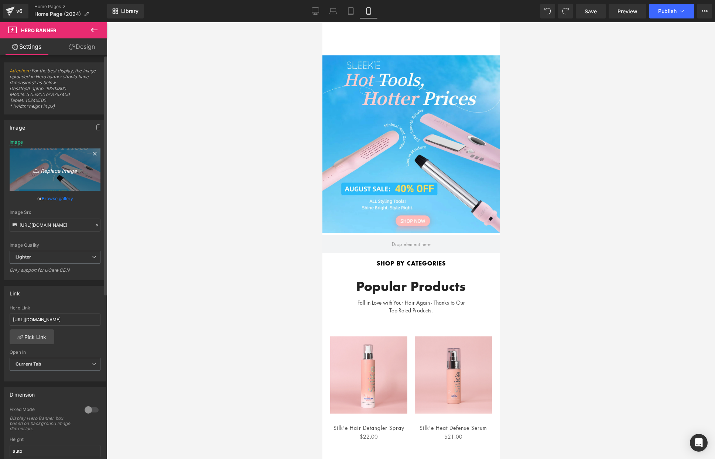
type input "C:\fakepath\headband banner.png"
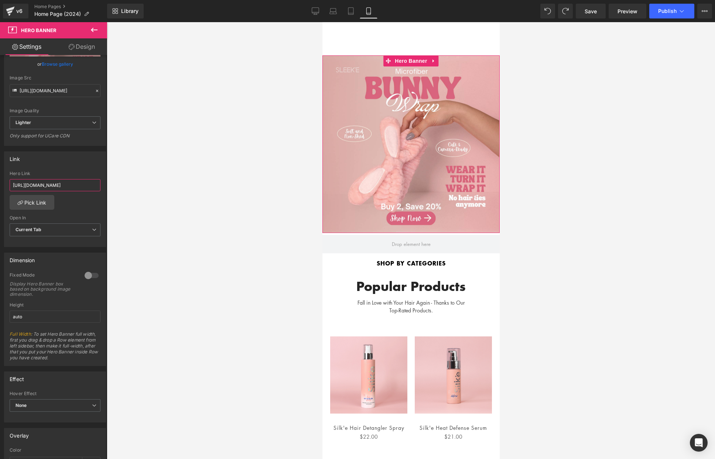
scroll to position [0, 103]
drag, startPoint x: 81, startPoint y: 183, endPoint x: 107, endPoint y: 192, distance: 27.5
click at [113, 192] on div "Hero Banner You are previewing how the will restyle your page. You can not edit…" at bounding box center [357, 236] width 715 height 472
click at [83, 197] on div "https://sleekehair.com/products/double-the-fluff-microfiber-bunnywrap-headband-…" at bounding box center [54, 209] width 101 height 76
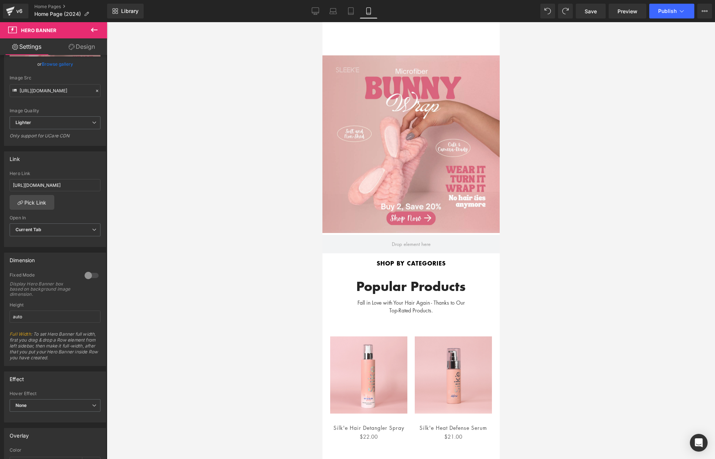
click at [207, 201] on div at bounding box center [411, 240] width 609 height 437
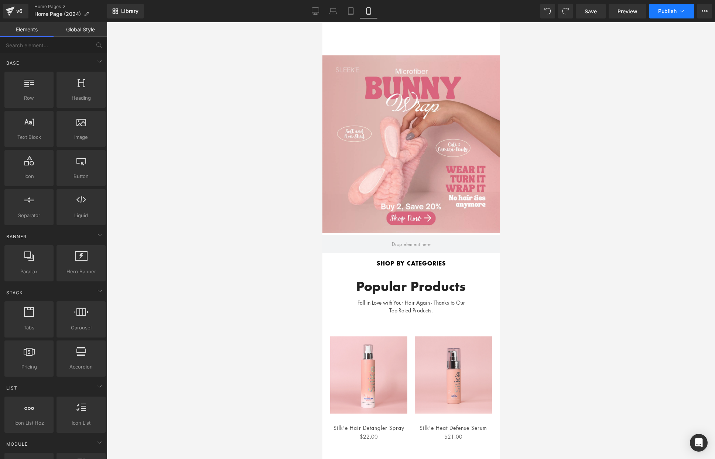
click at [528, 14] on button "Publish" at bounding box center [672, 11] width 45 height 15
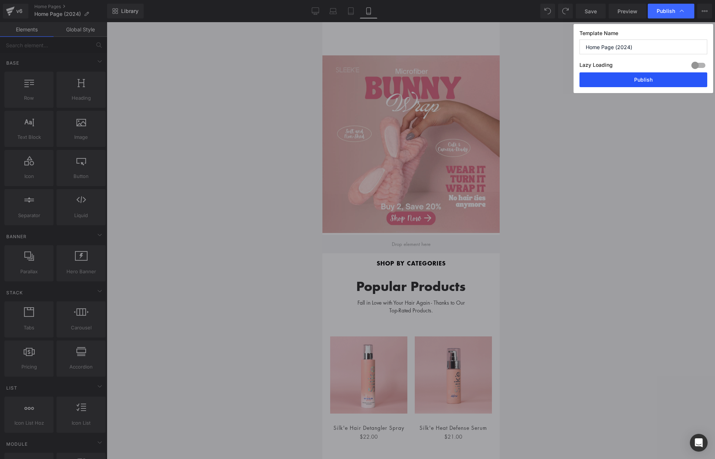
click at [528, 80] on button "Publish" at bounding box center [644, 79] width 128 height 15
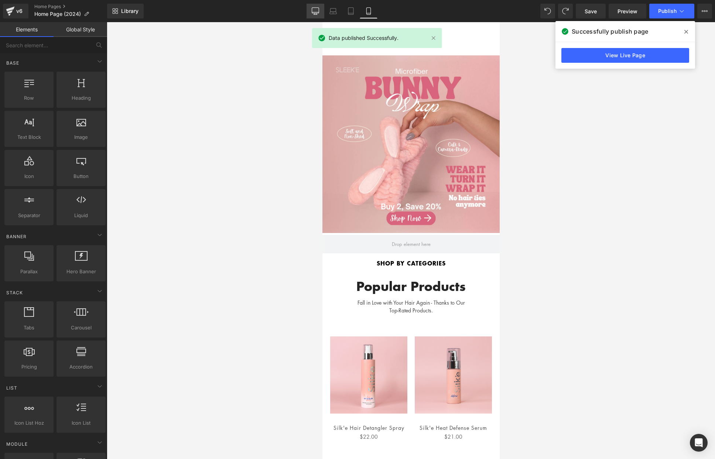
click at [317, 9] on icon at bounding box center [315, 10] width 7 height 7
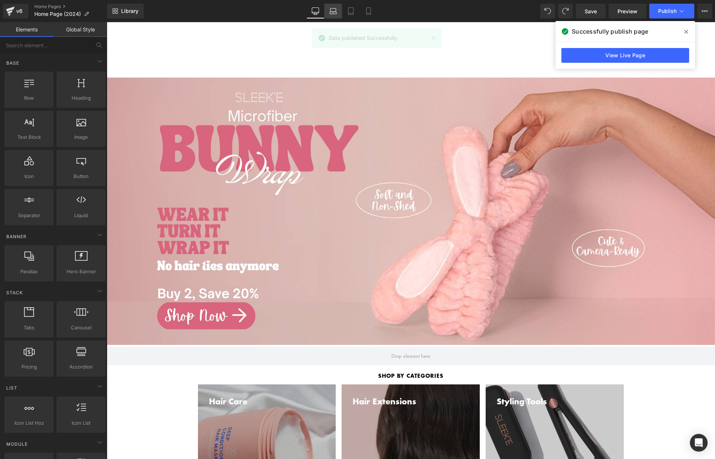
scroll to position [56, 0]
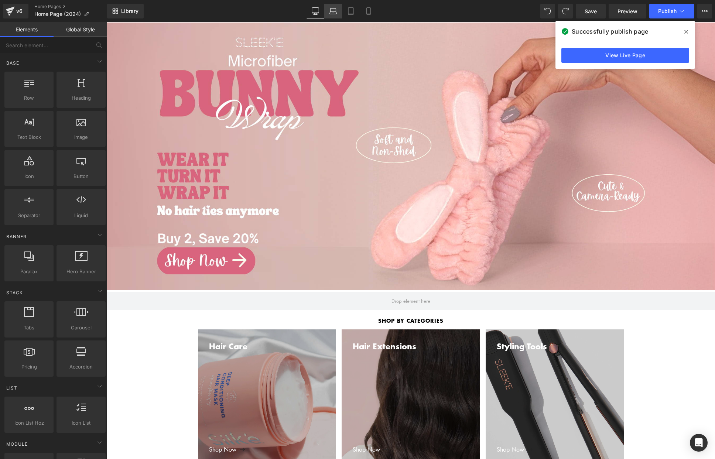
click at [336, 11] on icon at bounding box center [334, 9] width 6 height 3
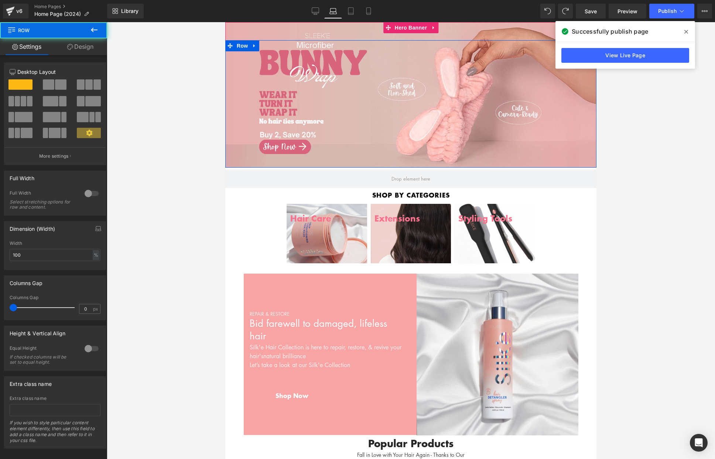
click at [396, 132] on div "Separator Row" at bounding box center [410, 103] width 371 height 127
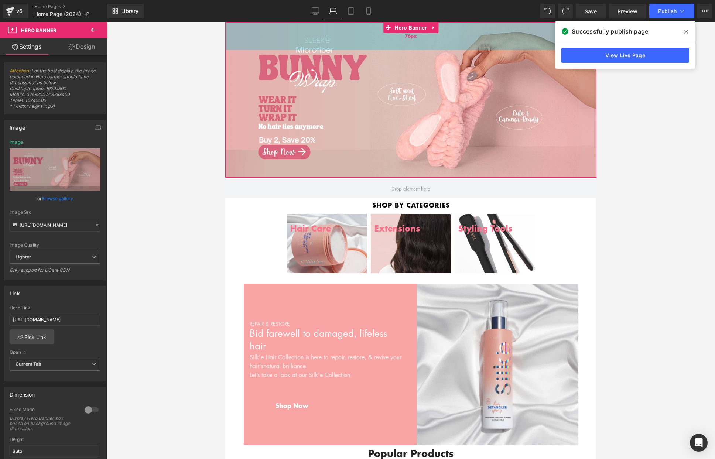
drag, startPoint x: 365, startPoint y: 23, endPoint x: 361, endPoint y: 38, distance: 15.2
click at [361, 33] on div "76px" at bounding box center [410, 36] width 371 height 28
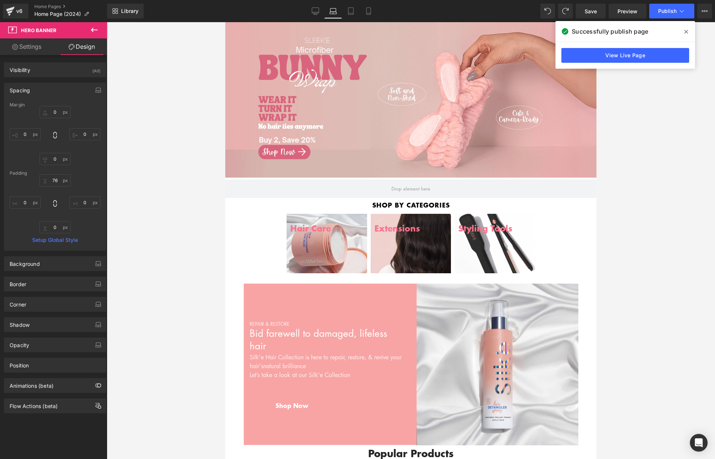
drag, startPoint x: 687, startPoint y: 33, endPoint x: 683, endPoint y: 33, distance: 4.1
click at [528, 33] on icon at bounding box center [687, 32] width 4 height 6
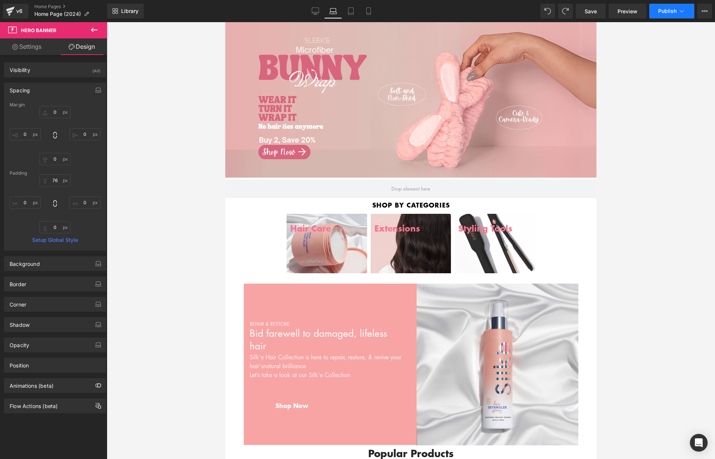
click at [528, 15] on button "Publish" at bounding box center [672, 11] width 45 height 15
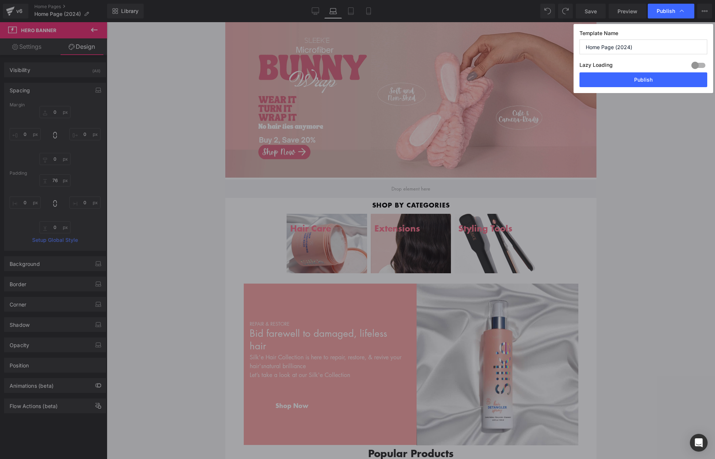
drag, startPoint x: 659, startPoint y: 76, endPoint x: 650, endPoint y: 76, distance: 8.9
click at [528, 76] on button "Publish" at bounding box center [644, 79] width 128 height 15
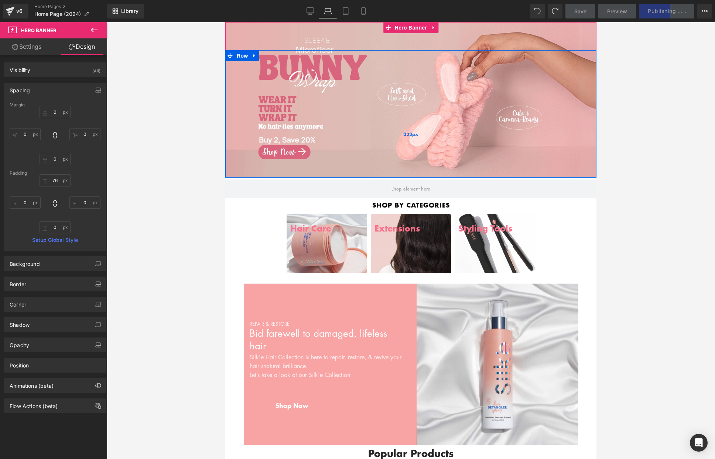
scroll to position [0, 0]
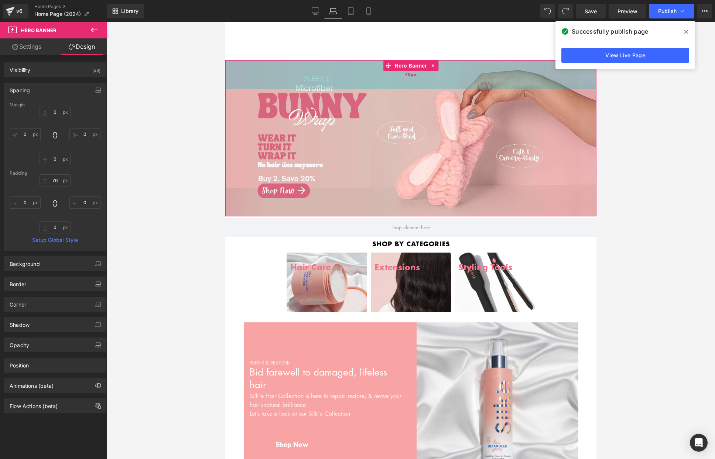
click at [451, 64] on div "78px" at bounding box center [410, 74] width 371 height 29
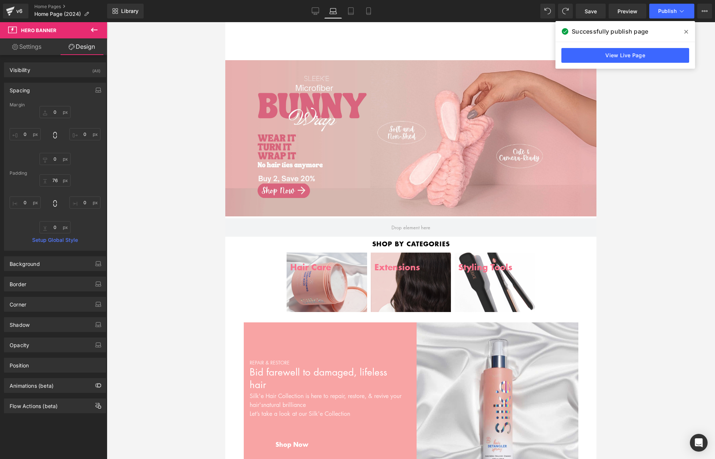
click at [528, 33] on span at bounding box center [687, 32] width 12 height 12
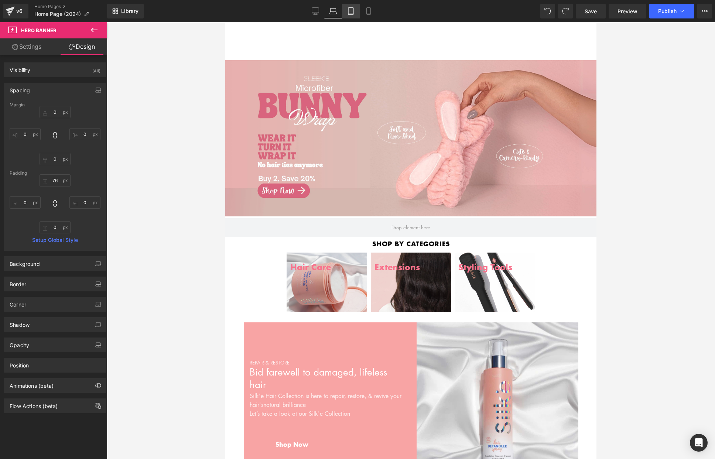
click at [350, 10] on icon at bounding box center [350, 10] width 7 height 7
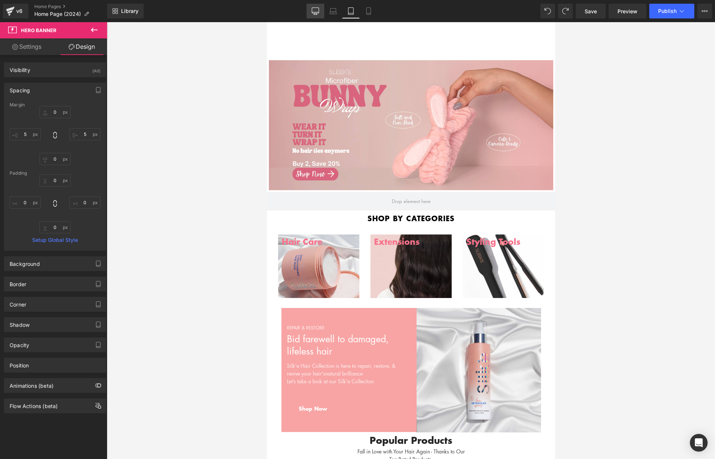
click at [318, 13] on icon at bounding box center [315, 11] width 7 height 6
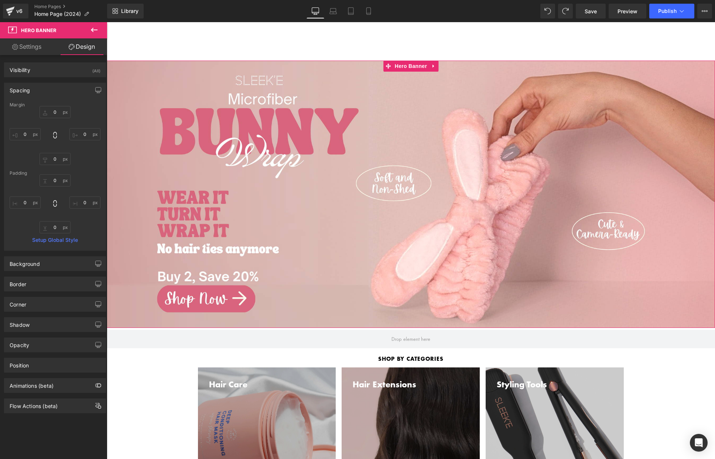
drag, startPoint x: 393, startPoint y: 61, endPoint x: 382, endPoint y: 71, distance: 15.0
click at [393, 61] on span "Hero Banner" at bounding box center [411, 66] width 36 height 11
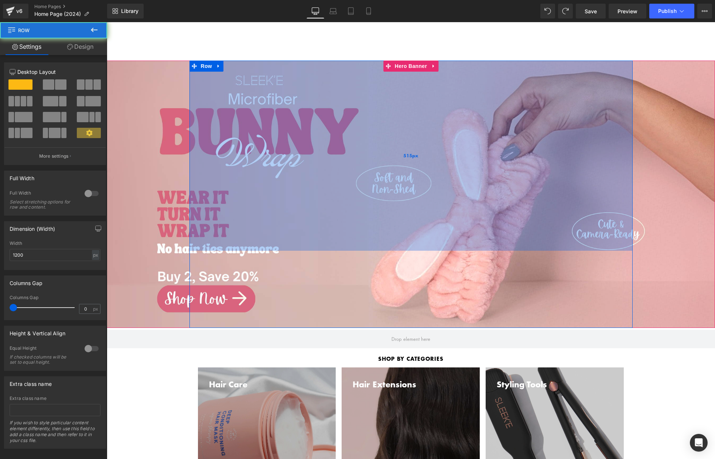
click at [359, 87] on div "515px" at bounding box center [411, 156] width 443 height 190
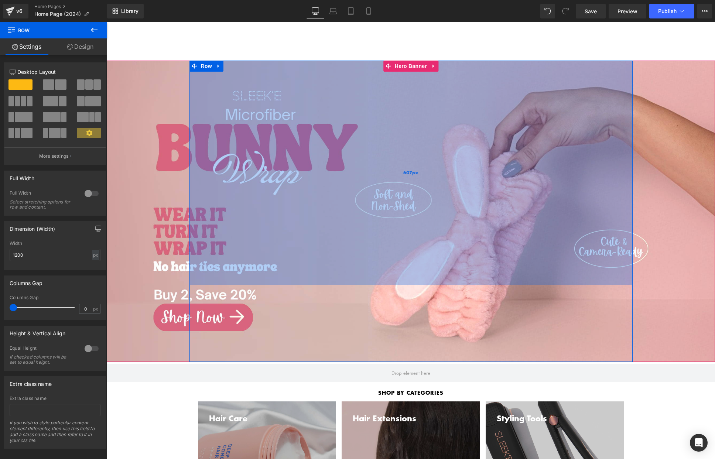
drag, startPoint x: 367, startPoint y: 60, endPoint x: 365, endPoint y: 93, distance: 33.3
click at [370, 94] on div "607px" at bounding box center [411, 173] width 443 height 224
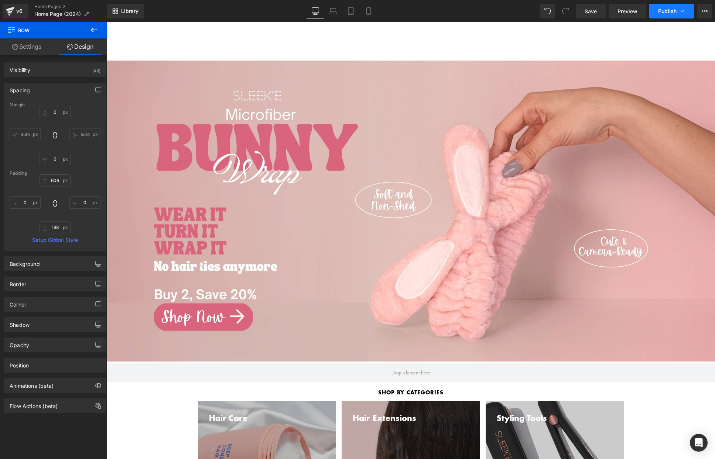
click at [528, 18] on button "Publish" at bounding box center [672, 11] width 45 height 15
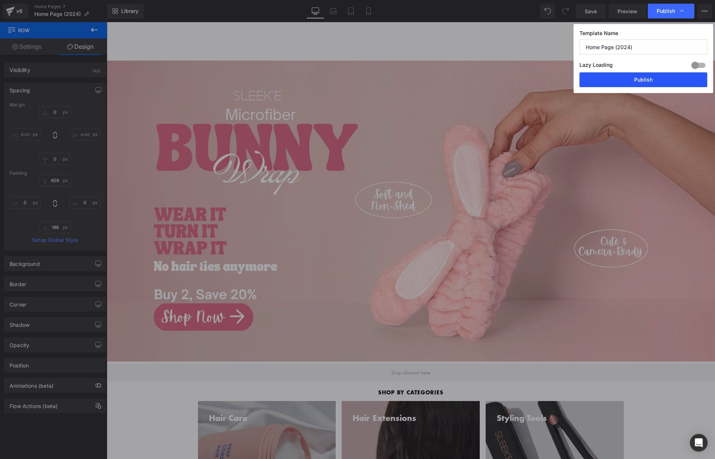
click at [528, 77] on button "Publish" at bounding box center [644, 79] width 128 height 15
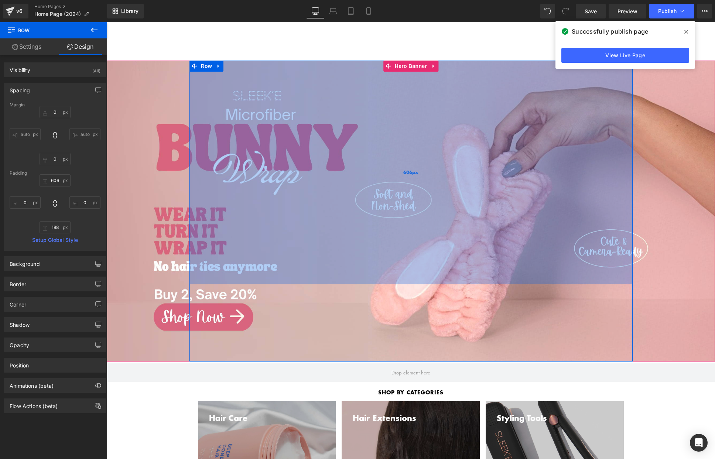
click at [268, 162] on div "606px" at bounding box center [411, 173] width 443 height 224
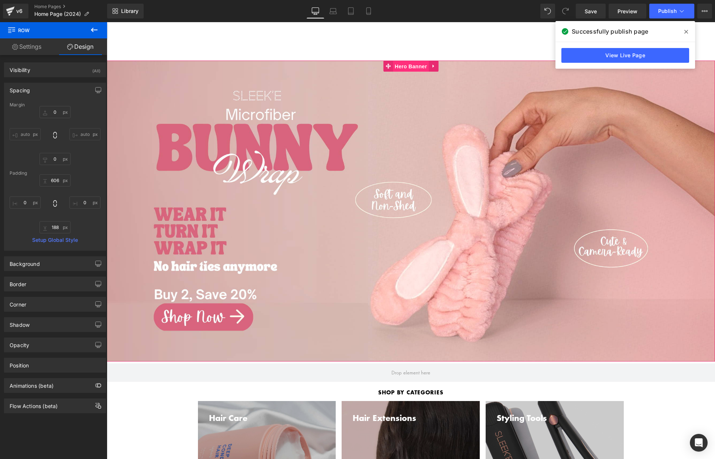
click at [409, 65] on span "Hero Banner" at bounding box center [411, 66] width 36 height 11
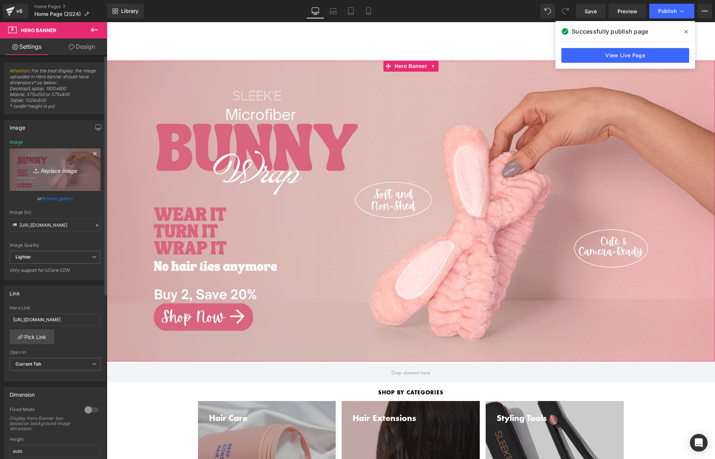
click at [51, 168] on icon "Replace Image" at bounding box center [54, 169] width 59 height 9
click at [50, 200] on link "Browse gallery" at bounding box center [57, 198] width 31 height 13
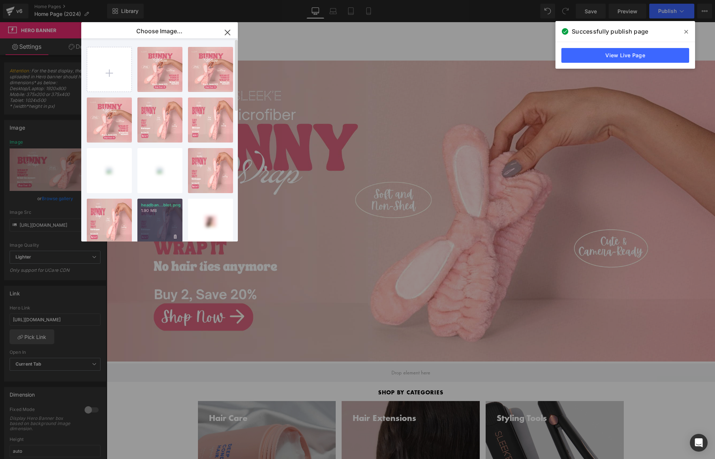
click at [162, 215] on div "headban...blet.png 1.90 MB" at bounding box center [159, 221] width 45 height 45
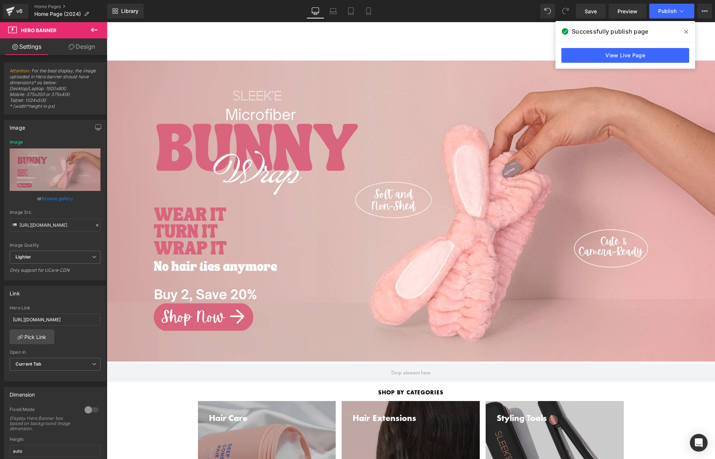
drag, startPoint x: 582, startPoint y: 10, endPoint x: 689, endPoint y: 32, distance: 109.8
click at [528, 32] on span at bounding box center [687, 32] width 12 height 12
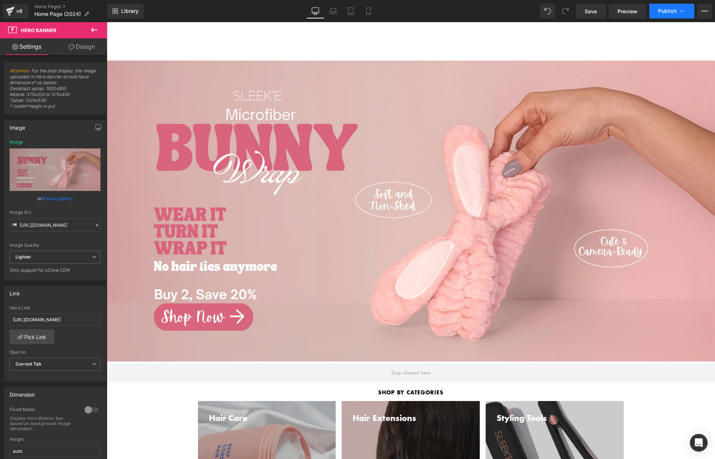
click at [528, 9] on span "Publish" at bounding box center [667, 11] width 18 height 6
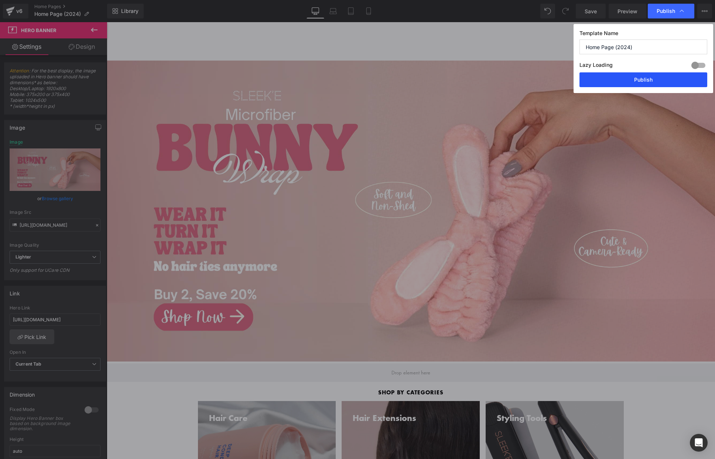
drag, startPoint x: 667, startPoint y: 79, endPoint x: 603, endPoint y: 39, distance: 75.8
click at [528, 79] on button "Publish" at bounding box center [644, 79] width 128 height 15
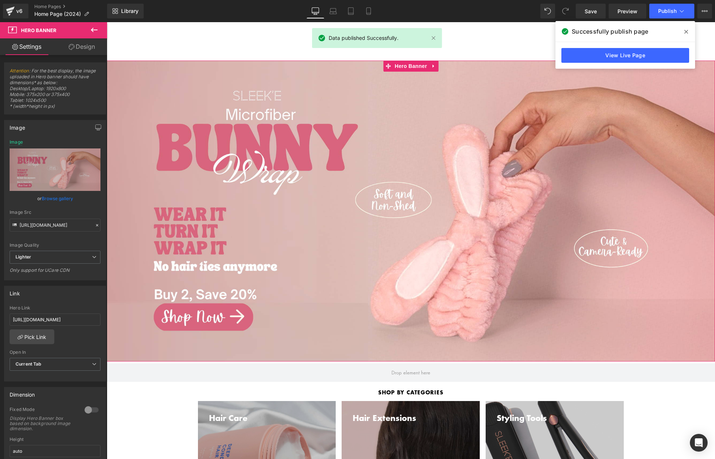
click at [56, 200] on link "Browse gallery" at bounding box center [57, 198] width 31 height 13
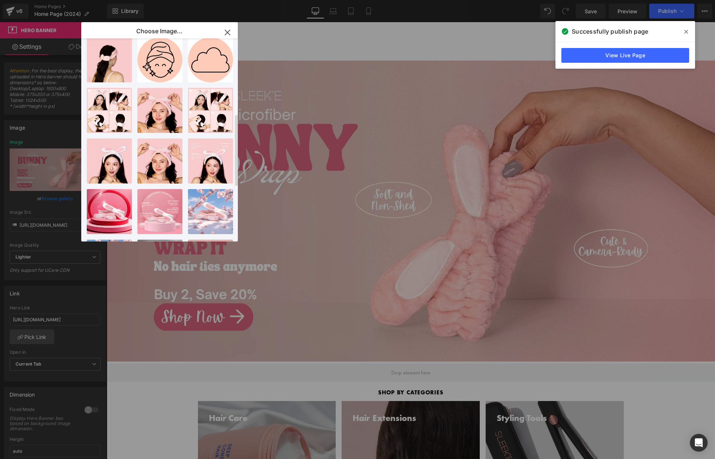
scroll to position [0, 0]
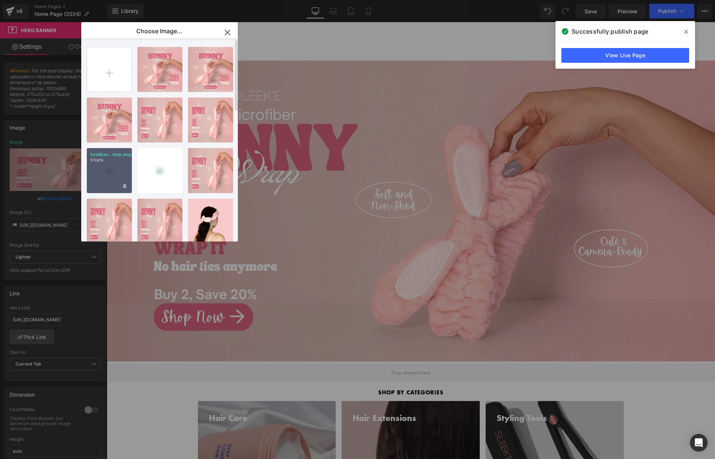
click at [109, 158] on p "0 byte" at bounding box center [110, 160] width 38 height 6
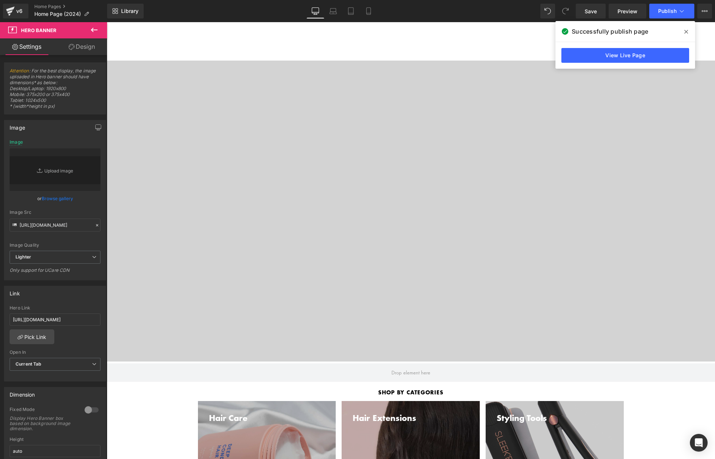
drag, startPoint x: 683, startPoint y: 30, endPoint x: 578, endPoint y: 8, distance: 107.3
click at [528, 30] on span at bounding box center [687, 32] width 12 height 12
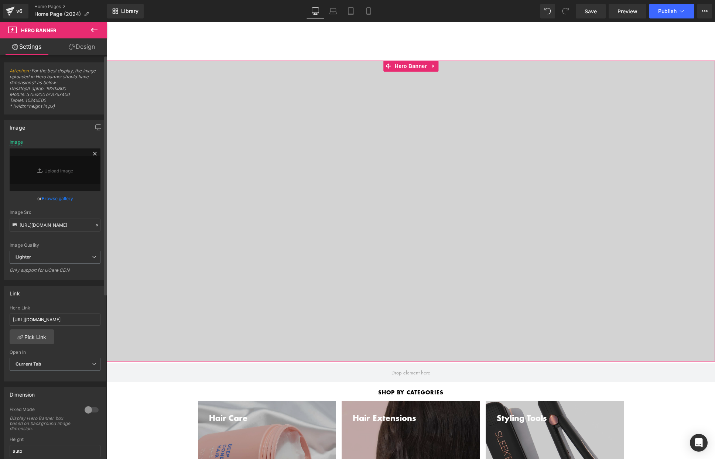
click at [39, 172] on icon at bounding box center [40, 170] width 7 height 7
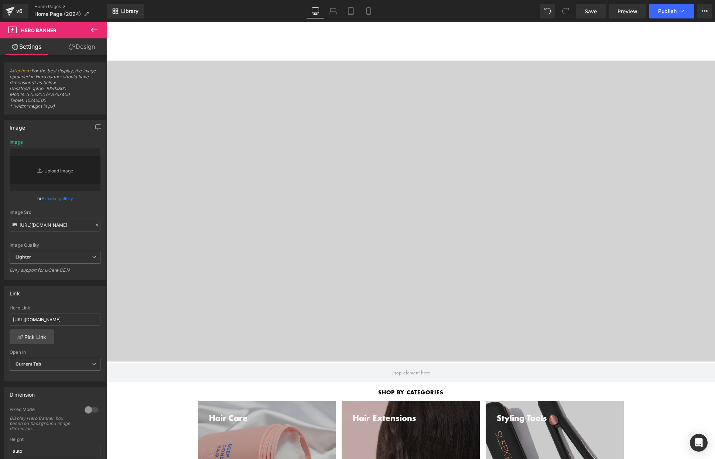
type input "C:\fakepath\iron-phone.png"
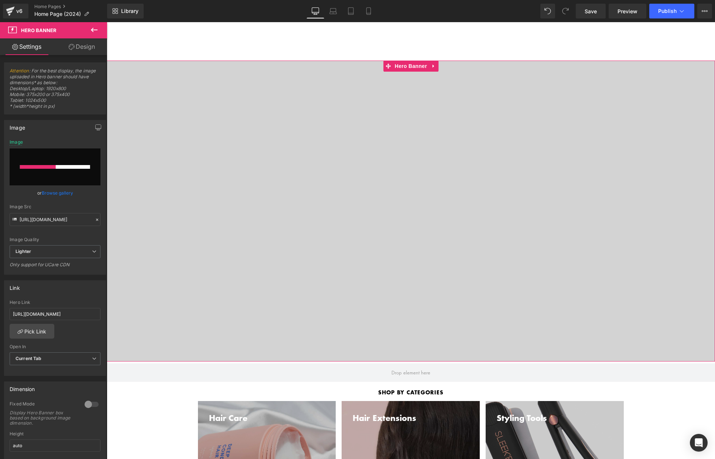
click at [58, 194] on link "Browse gallery" at bounding box center [57, 193] width 31 height 13
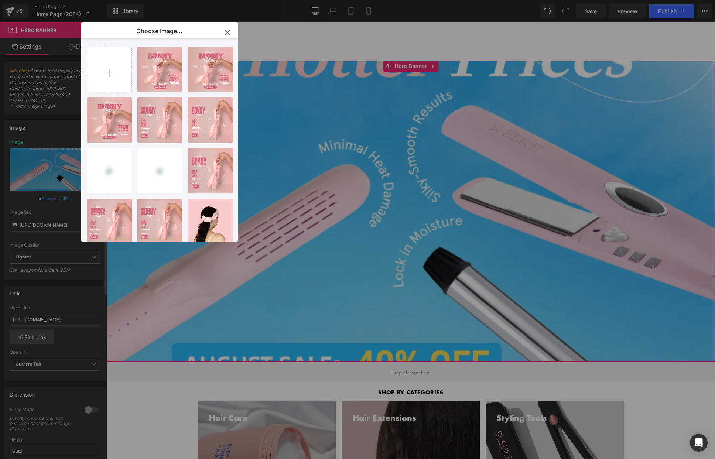
click at [48, 0] on div "Hero Banner You are previewing how the will restyle your page. You can not edit…" at bounding box center [357, 0] width 715 height 0
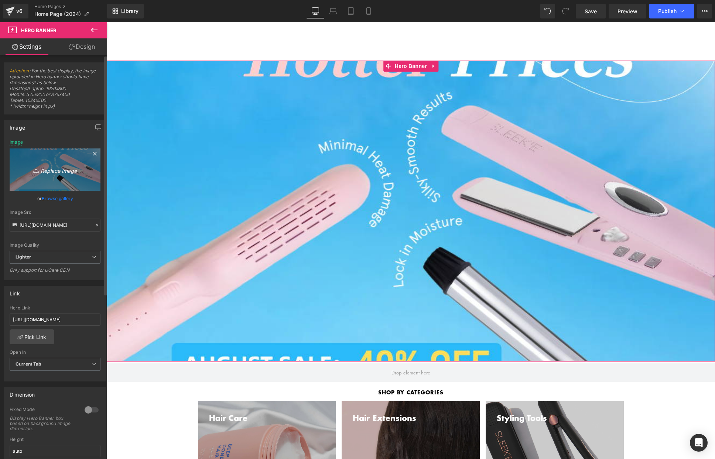
click at [64, 165] on icon "Replace Image" at bounding box center [54, 169] width 59 height 9
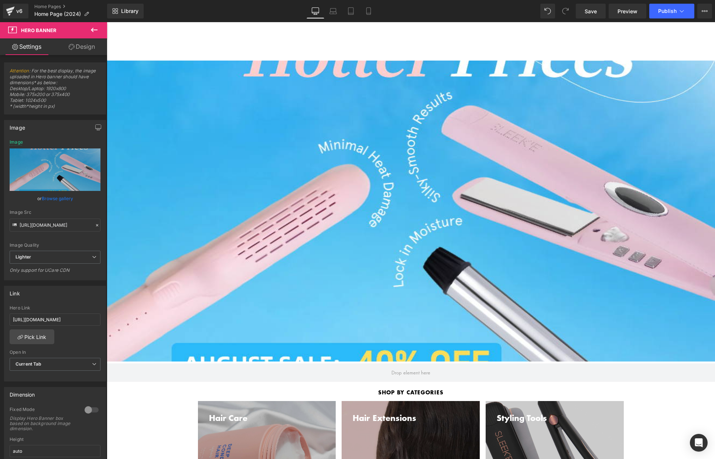
type input "C:\fakepath\iron-tablet.png"
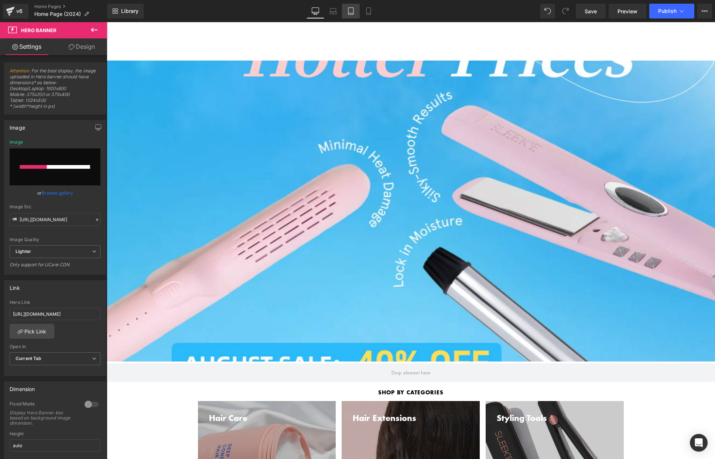
click at [352, 15] on link "Tablet" at bounding box center [351, 11] width 18 height 15
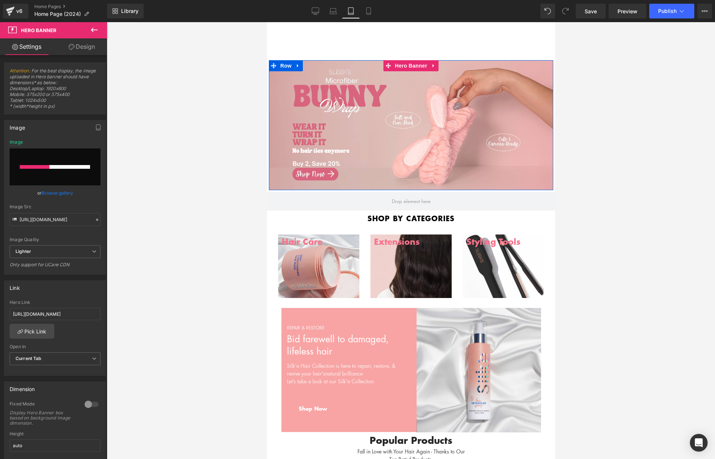
click at [362, 120] on div "Separator Row" at bounding box center [411, 125] width 285 height 130
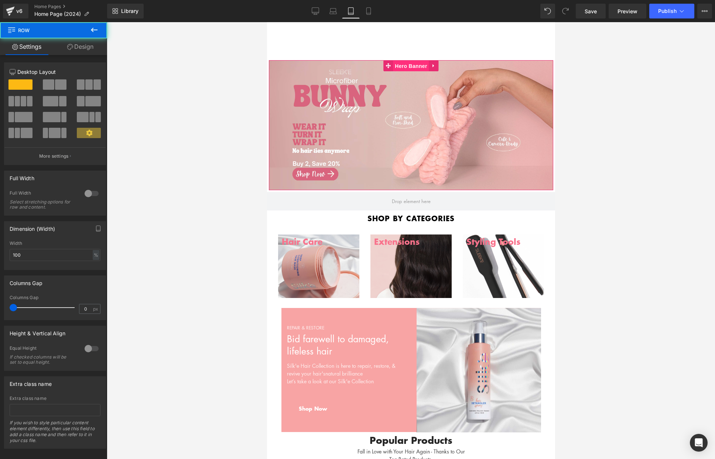
click at [406, 63] on span "Hero Banner" at bounding box center [411, 66] width 36 height 11
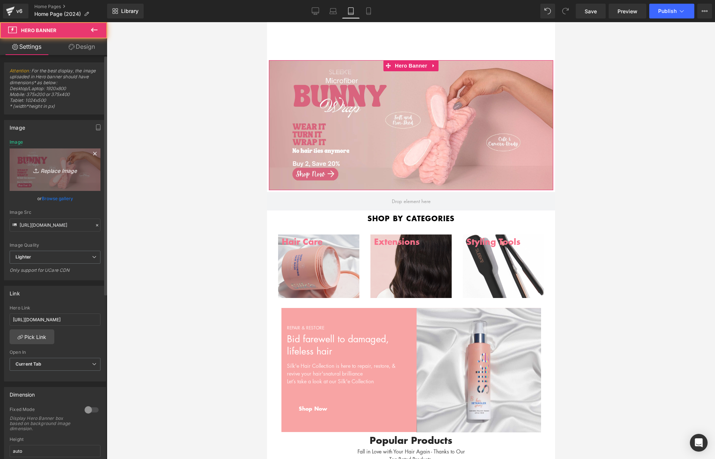
click at [44, 170] on icon "Replace Image" at bounding box center [54, 169] width 59 height 9
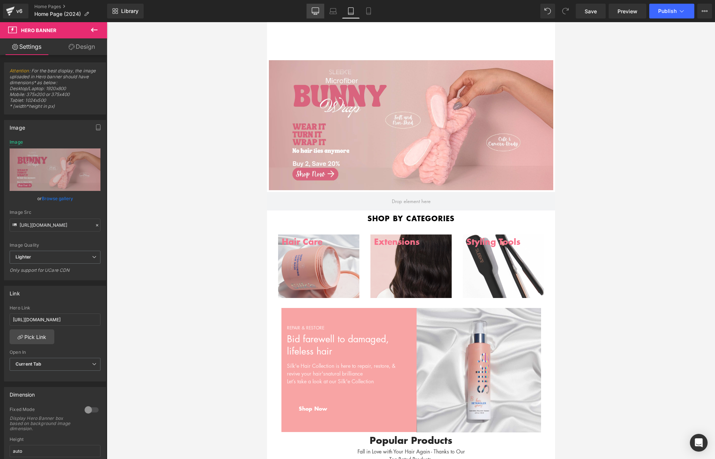
click at [318, 16] on link "Desktop" at bounding box center [316, 11] width 18 height 15
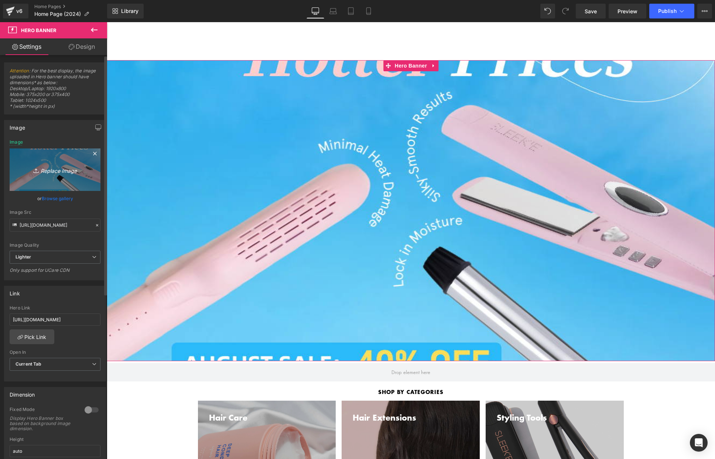
click at [44, 160] on link "Replace Image" at bounding box center [55, 170] width 91 height 42
click at [58, 199] on link "Browse gallery" at bounding box center [57, 198] width 31 height 13
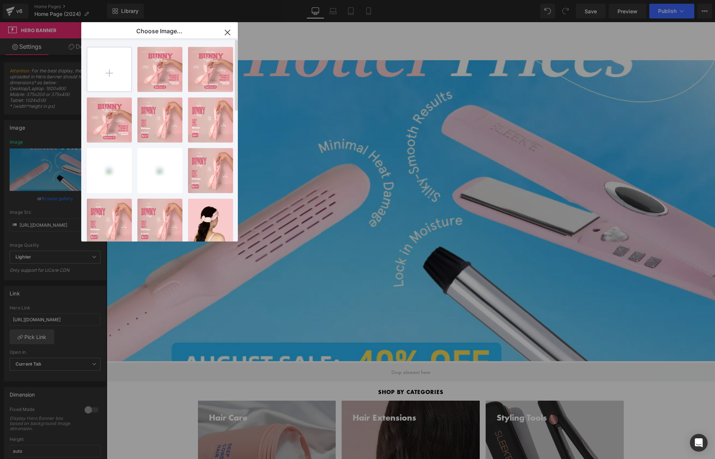
click at [131, 75] on input "file" at bounding box center [109, 69] width 44 height 44
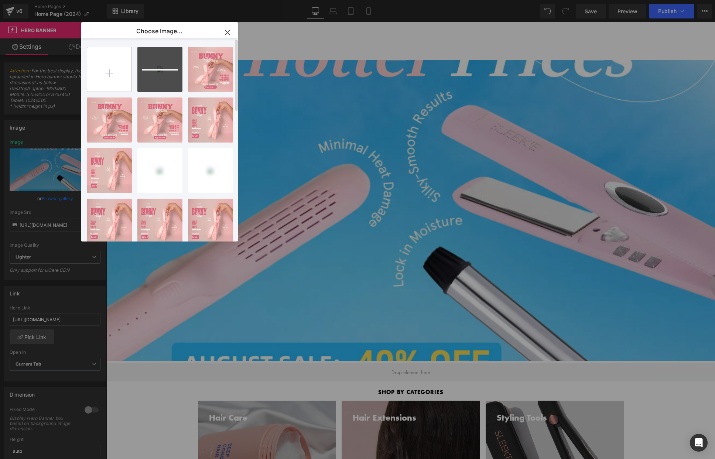
click at [122, 72] on input "file" at bounding box center [109, 69] width 44 height 44
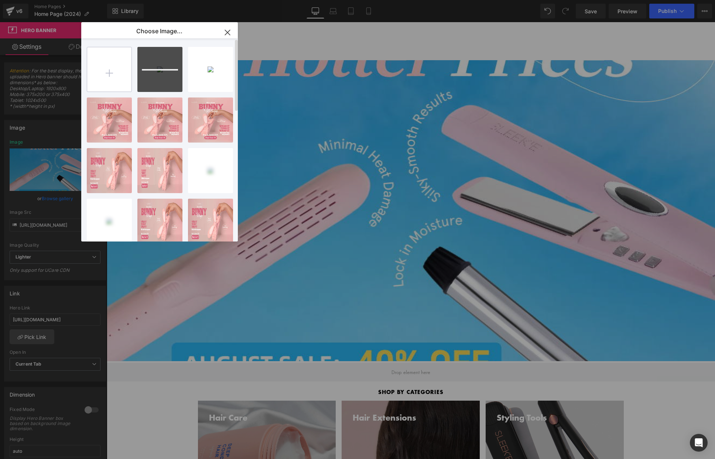
click at [118, 72] on input "file" at bounding box center [109, 69] width 44 height 44
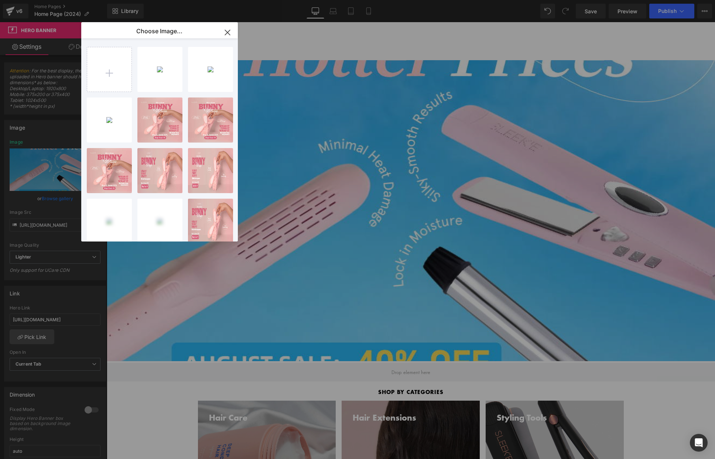
click at [229, 28] on icon "button" at bounding box center [228, 33] width 12 height 12
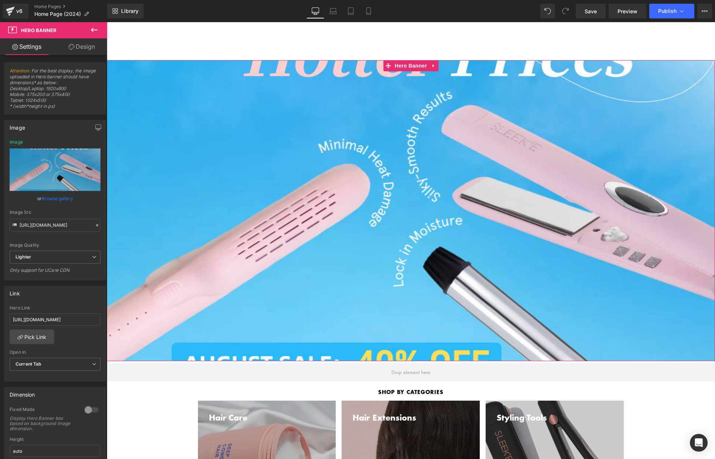
click at [58, 200] on link "Browse gallery" at bounding box center [57, 198] width 31 height 13
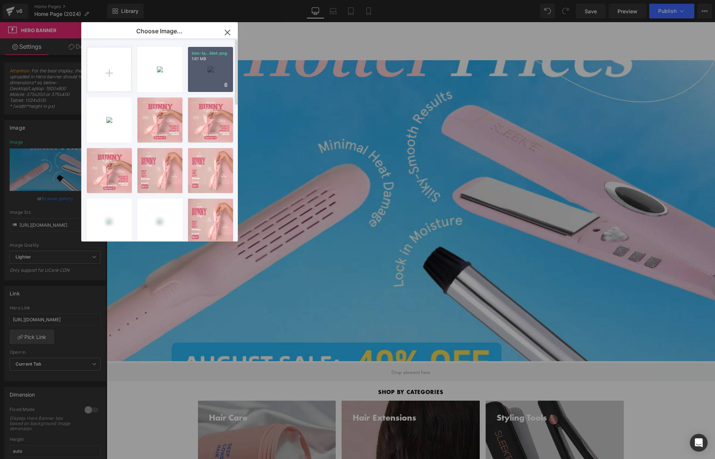
click at [223, 71] on div "iron-ta...blet.png 1.61 MB" at bounding box center [210, 69] width 45 height 45
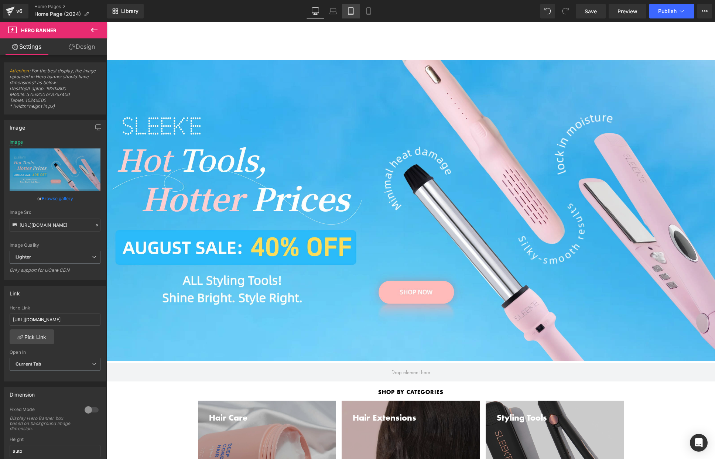
click at [350, 12] on icon at bounding box center [350, 10] width 7 height 7
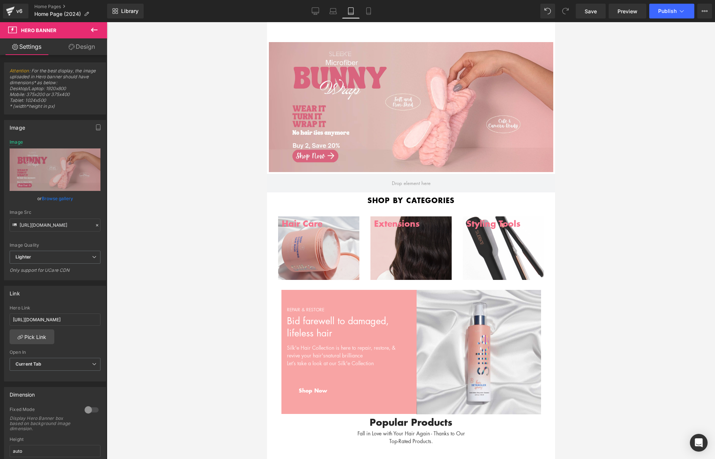
scroll to position [0, 0]
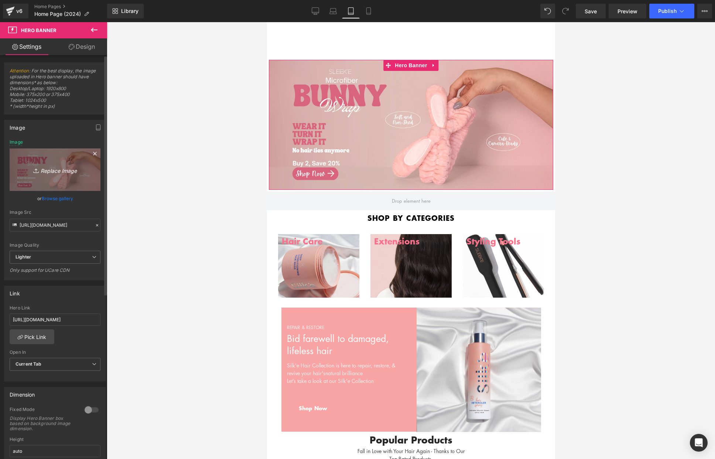
click at [60, 182] on link "Replace Image" at bounding box center [55, 170] width 91 height 42
click at [52, 199] on link "Browse gallery" at bounding box center [57, 198] width 31 height 13
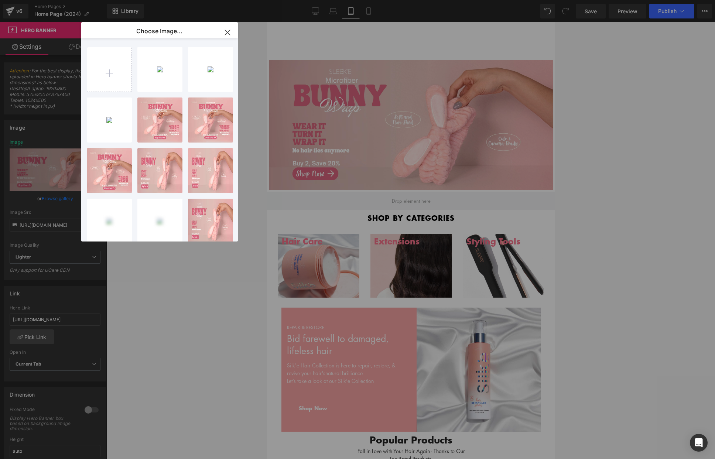
drag, startPoint x: 218, startPoint y: 76, endPoint x: 215, endPoint y: 77, distance: 3.9
click at [0, 0] on div "iron-ta...blet.png 1.61 MB" at bounding box center [0, 0] width 0 height 0
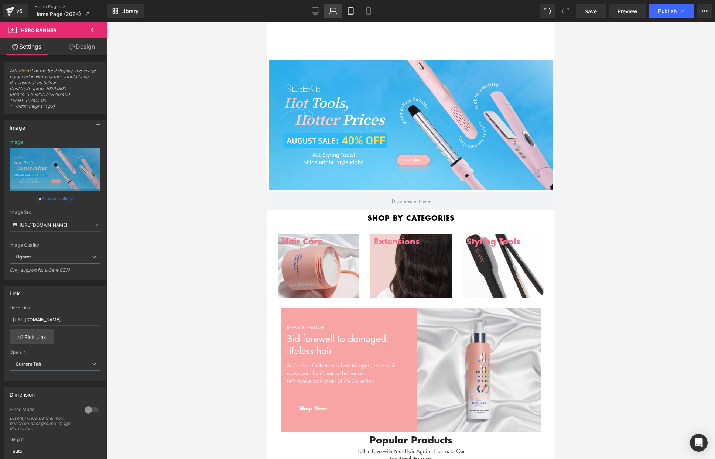
drag, startPoint x: 340, startPoint y: 10, endPoint x: 325, endPoint y: 13, distance: 15.4
click at [340, 10] on link "Laptop" at bounding box center [333, 11] width 18 height 15
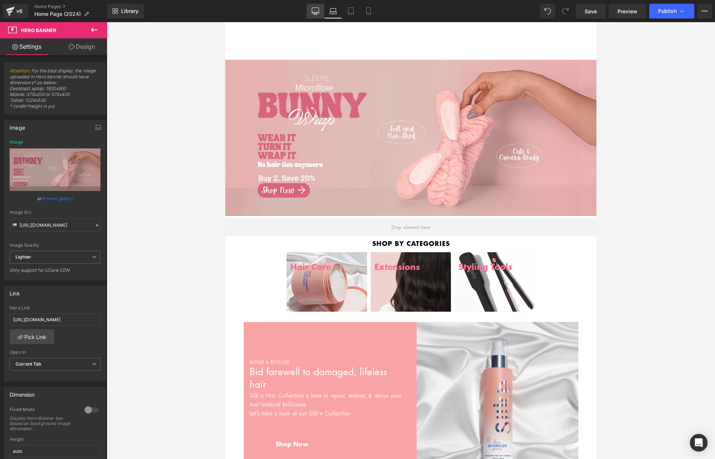
click at [313, 13] on icon at bounding box center [315, 10] width 7 height 7
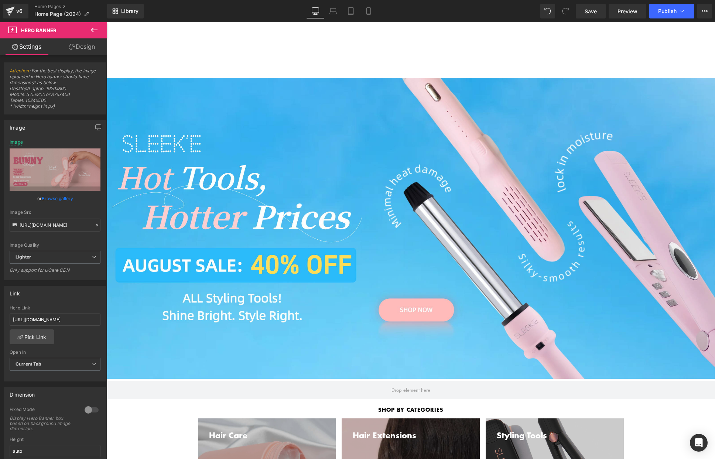
scroll to position [18, 0]
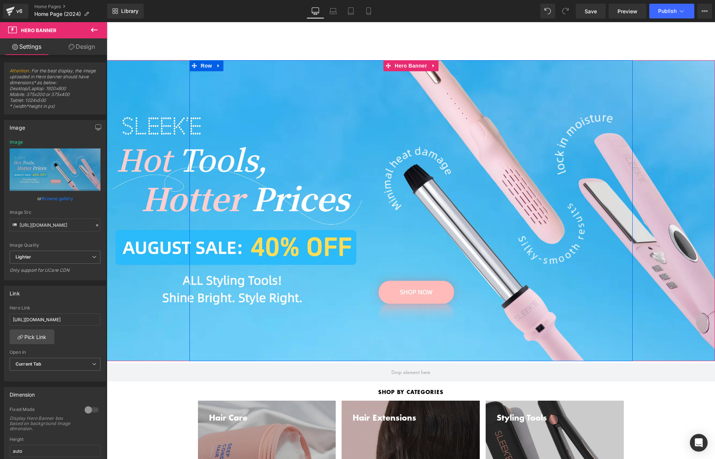
click at [259, 158] on div "Separator Row" at bounding box center [411, 210] width 443 height 301
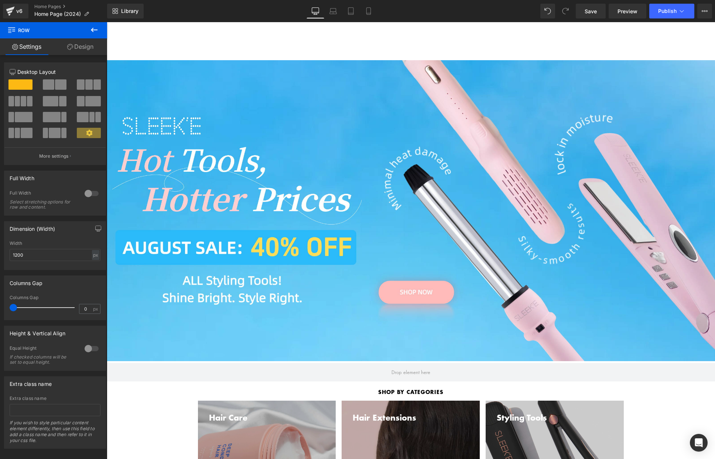
drag, startPoint x: 416, startPoint y: 59, endPoint x: 410, endPoint y: 68, distance: 10.4
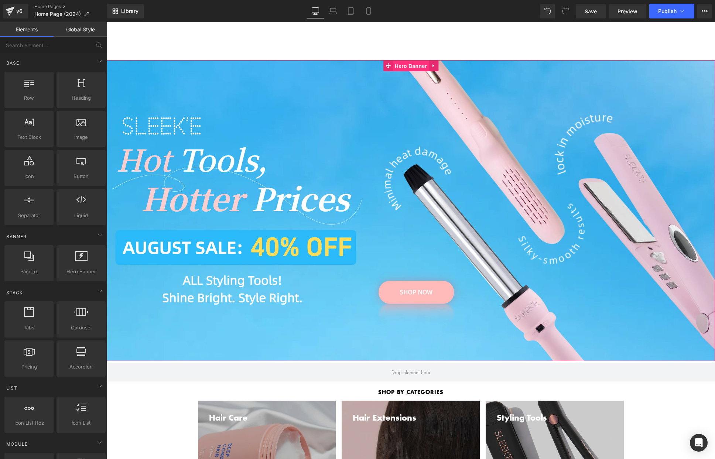
click at [409, 63] on span "Hero Banner" at bounding box center [411, 66] width 36 height 11
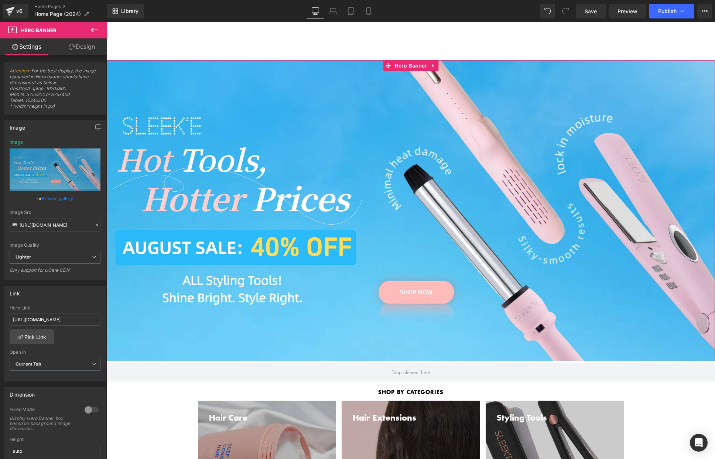
click at [52, 198] on link "Browse gallery" at bounding box center [57, 198] width 31 height 13
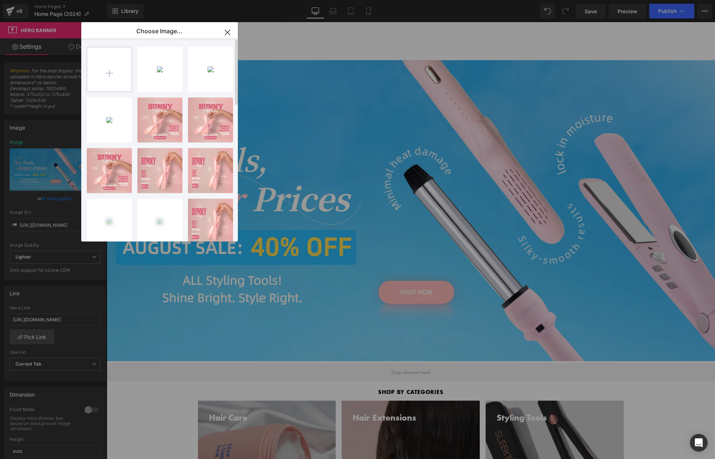
click at [118, 77] on input "file" at bounding box center [109, 69] width 44 height 44
type input "C:\fakepath\iron-web.png"
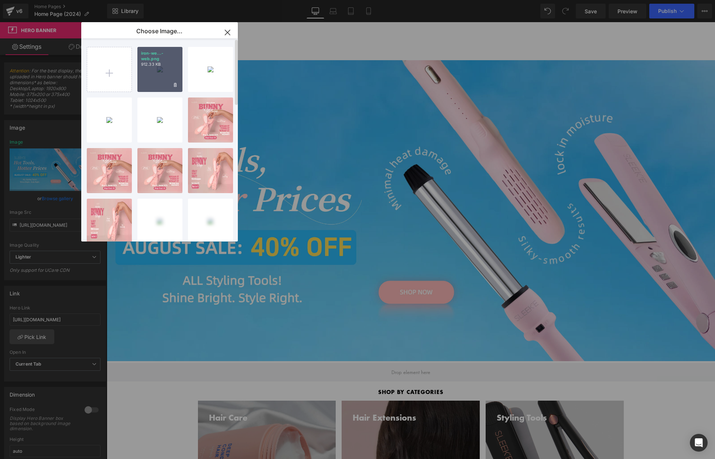
click at [159, 69] on div "iron-we...-web.png 912.33 KB" at bounding box center [159, 69] width 45 height 45
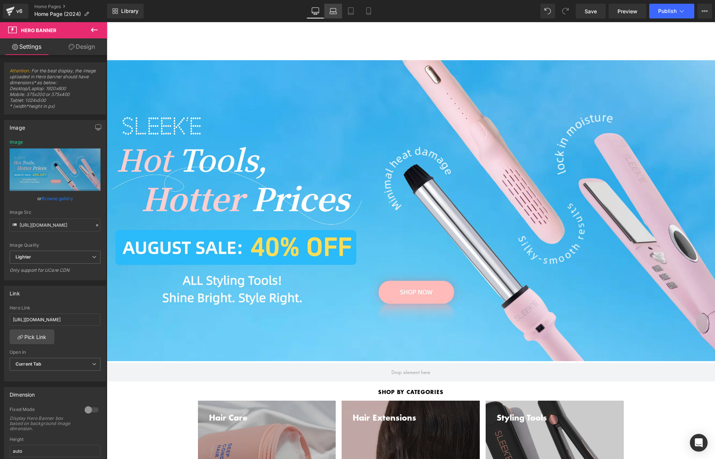
click at [335, 13] on icon at bounding box center [333, 10] width 7 height 7
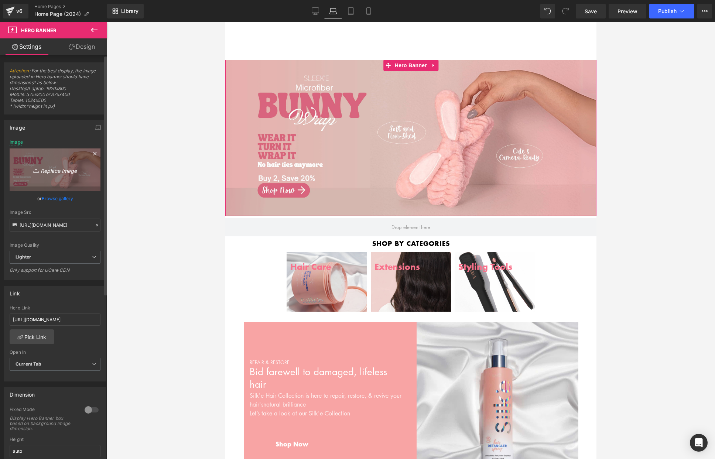
click at [50, 170] on icon "Replace Image" at bounding box center [54, 169] width 59 height 9
click at [54, 199] on link "Browse gallery" at bounding box center [57, 198] width 31 height 13
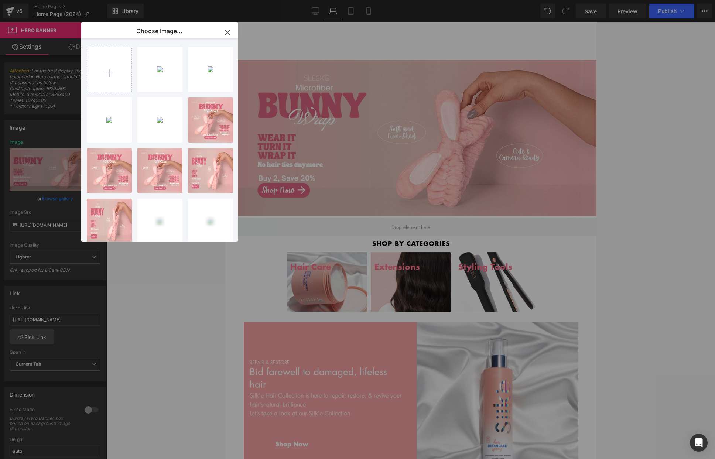
drag, startPoint x: 113, startPoint y: 119, endPoint x: 119, endPoint y: 118, distance: 6.3
click at [0, 0] on div "iron-ta...blet.png 1.61 MB" at bounding box center [0, 0] width 0 height 0
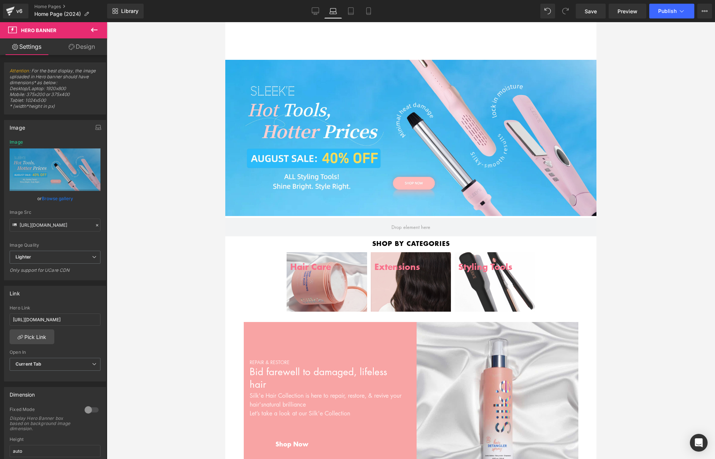
drag, startPoint x: 354, startPoint y: 13, endPoint x: 341, endPoint y: 21, distance: 15.6
click at [354, 13] on icon at bounding box center [350, 11] width 5 height 7
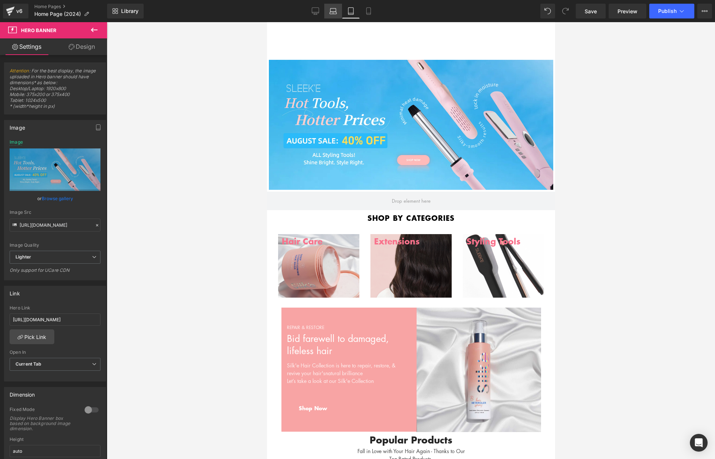
click at [335, 9] on icon at bounding box center [333, 10] width 7 height 7
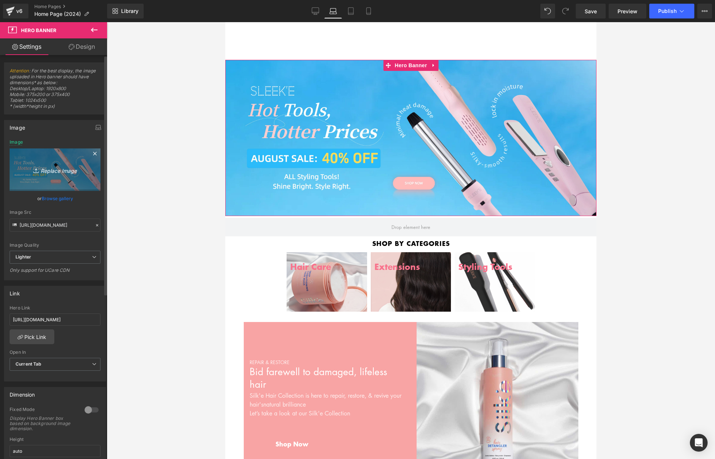
click at [47, 167] on icon "Replace Image" at bounding box center [54, 169] width 59 height 9
click at [62, 198] on link "Browse gallery" at bounding box center [57, 198] width 31 height 13
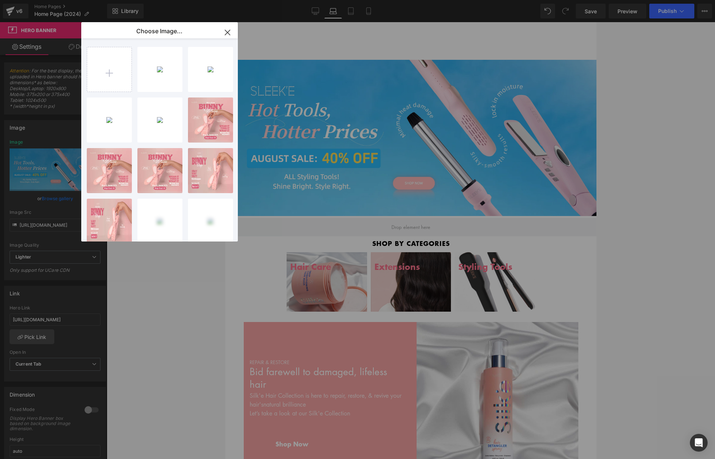
click at [0, 0] on div "iron-we...-web.png 912.33 KB" at bounding box center [0, 0] width 0 height 0
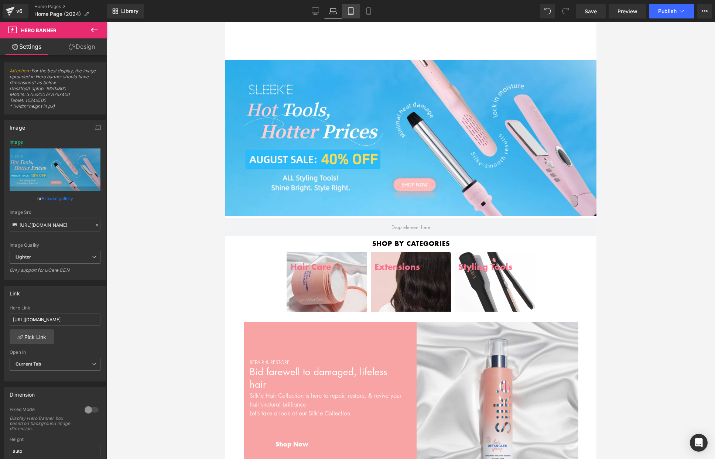
click at [355, 13] on icon at bounding box center [350, 10] width 7 height 7
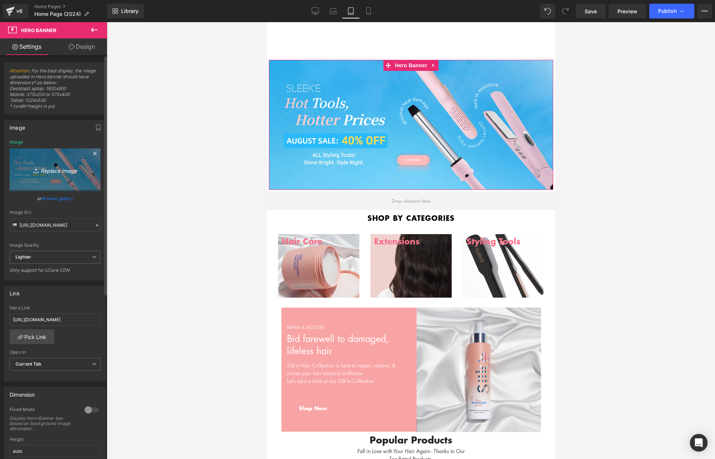
click at [58, 166] on icon "Replace Image" at bounding box center [54, 169] width 59 height 9
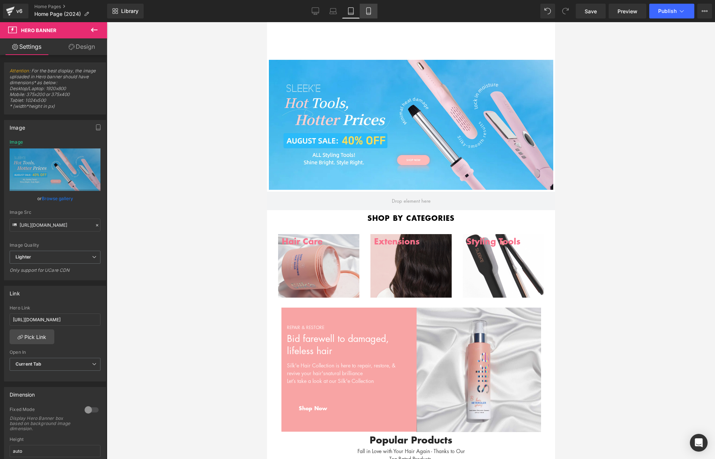
click at [366, 12] on icon at bounding box center [368, 10] width 7 height 7
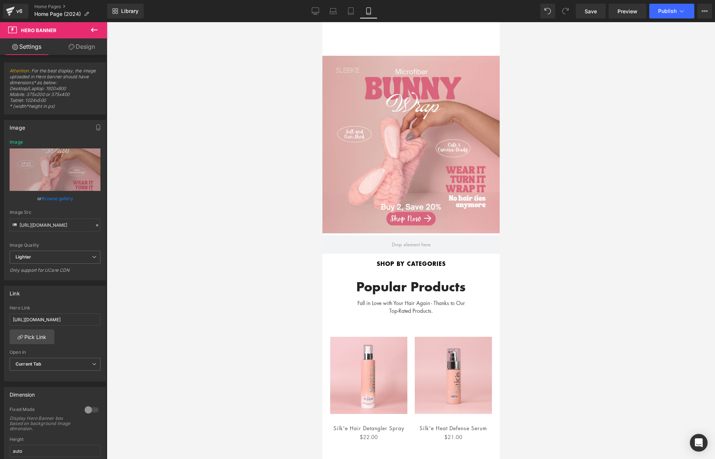
scroll to position [0, 0]
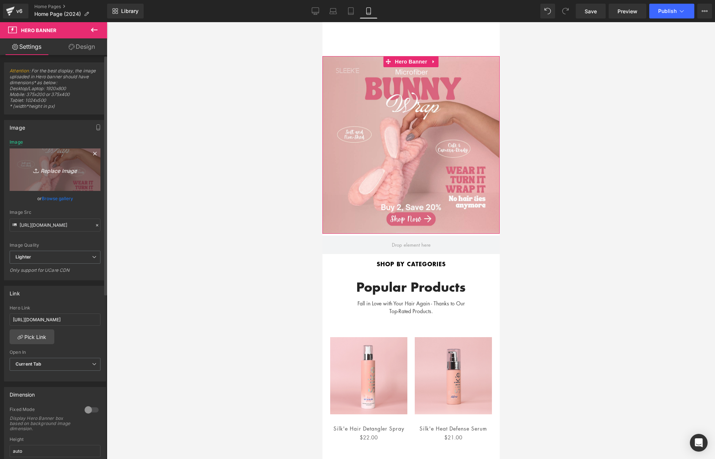
click at [62, 173] on icon "Replace Image" at bounding box center [54, 169] width 59 height 9
click at [51, 202] on link "Browse gallery" at bounding box center [57, 198] width 31 height 13
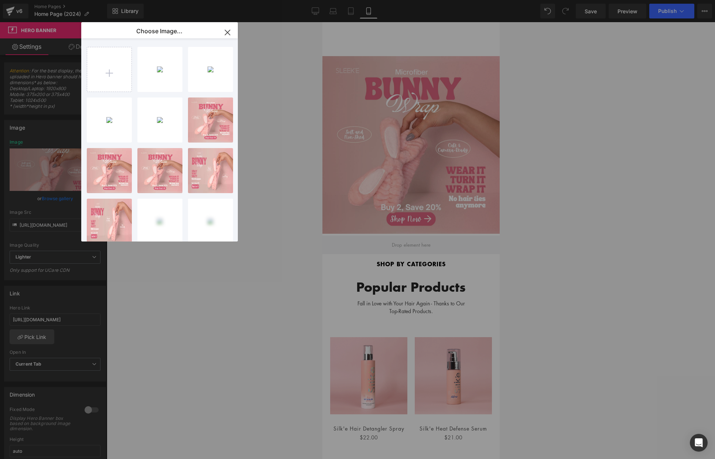
click at [0, 0] on div "iron-ph...hone.png 801.31 KB" at bounding box center [0, 0] width 0 height 0
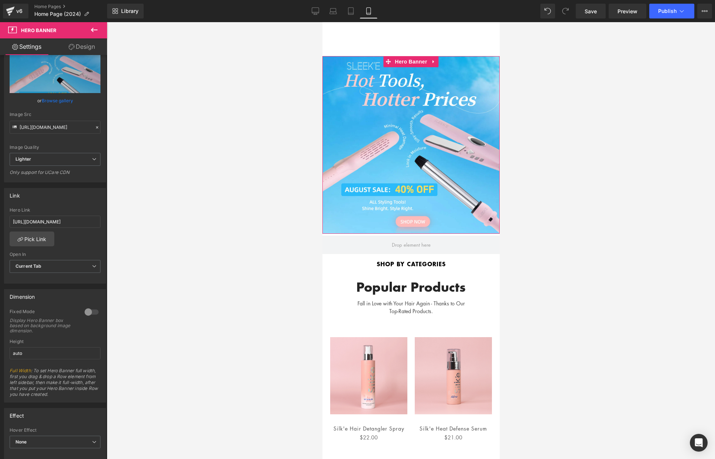
scroll to position [106, 0]
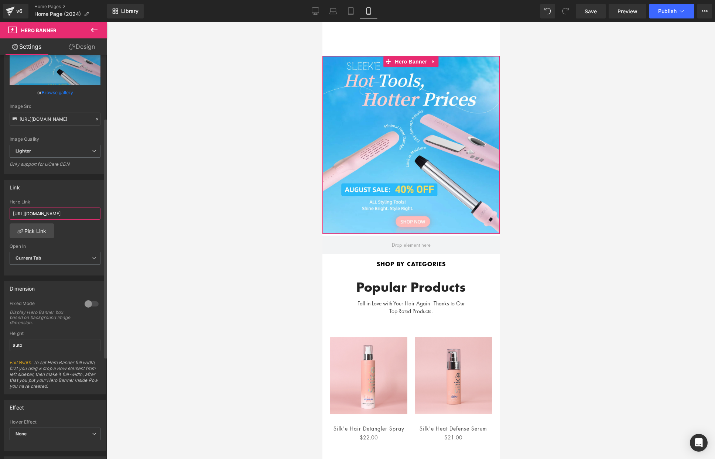
click at [62, 214] on input "https://sleekehair.com/products/double-the-fluff-microfiber-bunnywrap-headband-…" at bounding box center [55, 214] width 91 height 12
paste input "https://sleekehair.com/collections/styling-tools"
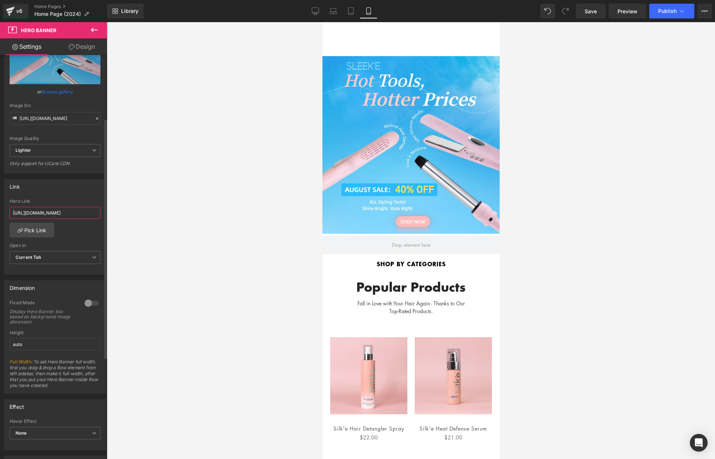
type input "https://sleekehair.com/collections/styling-tools"
click at [76, 187] on div "Link" at bounding box center [54, 187] width 101 height 14
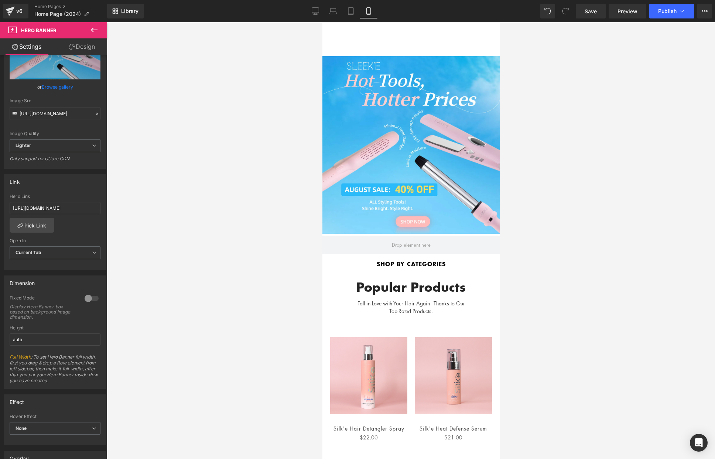
scroll to position [113, 0]
click at [528, 14] on button "Publish" at bounding box center [672, 11] width 45 height 15
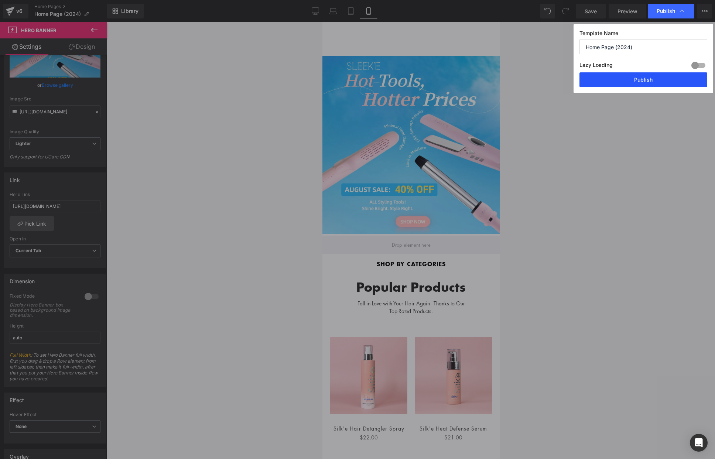
click at [528, 80] on button "Publish" at bounding box center [644, 79] width 128 height 15
